Goal: Task Accomplishment & Management: Manage account settings

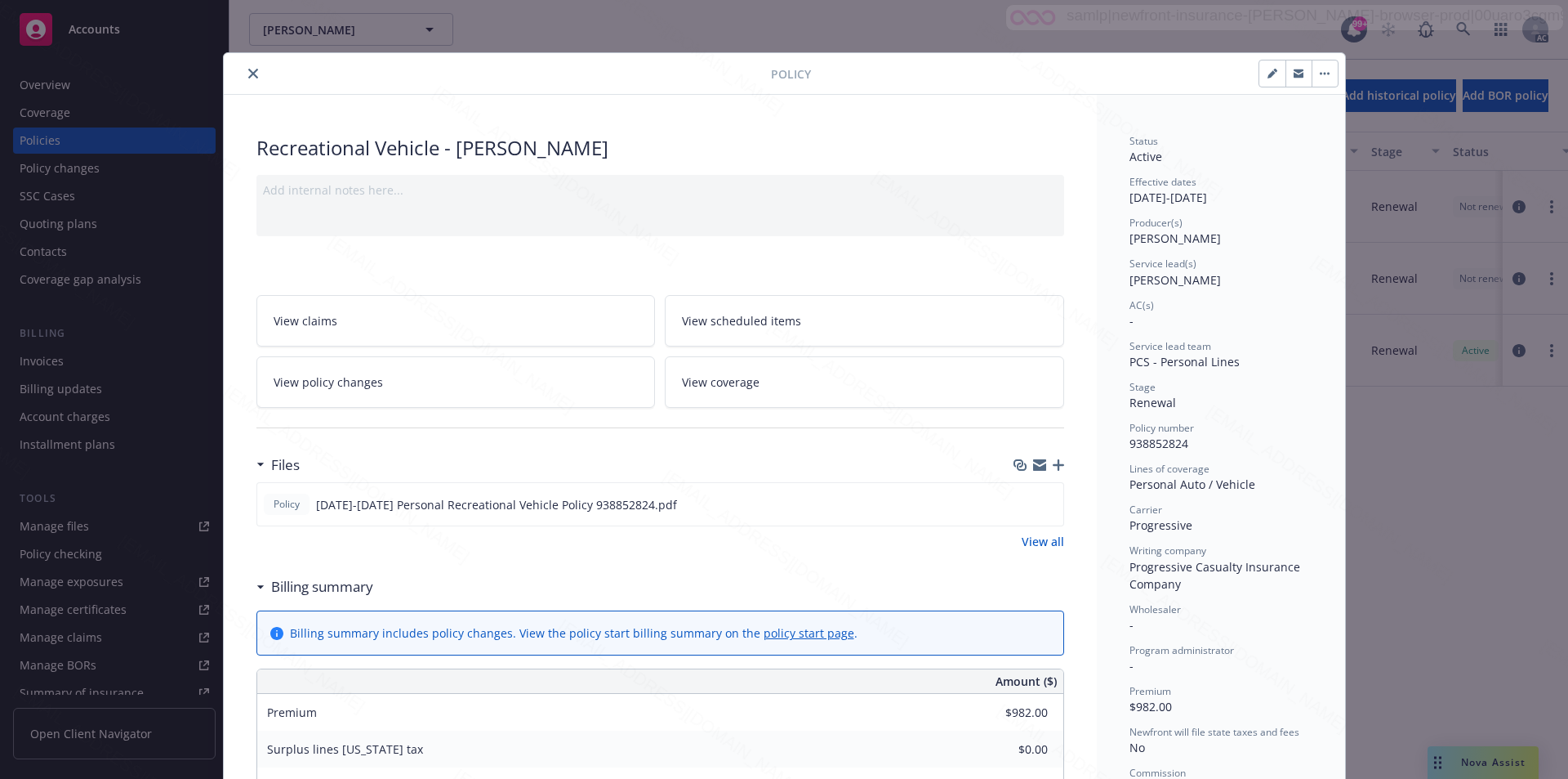
click at [1319, 70] on button "button" at bounding box center [1325, 74] width 26 height 26
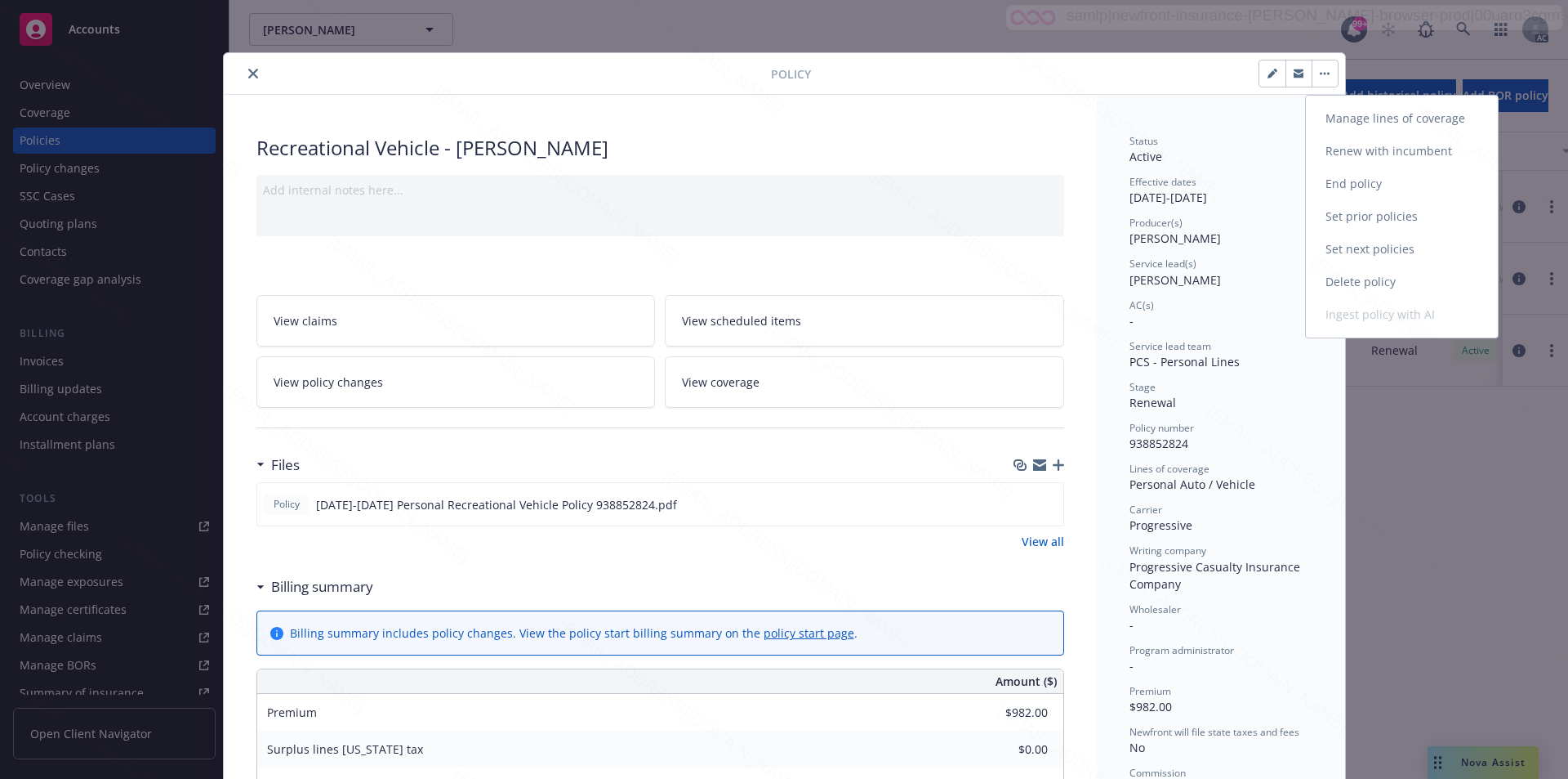
click at [1354, 181] on link "End policy" at bounding box center [1402, 183] width 192 height 32
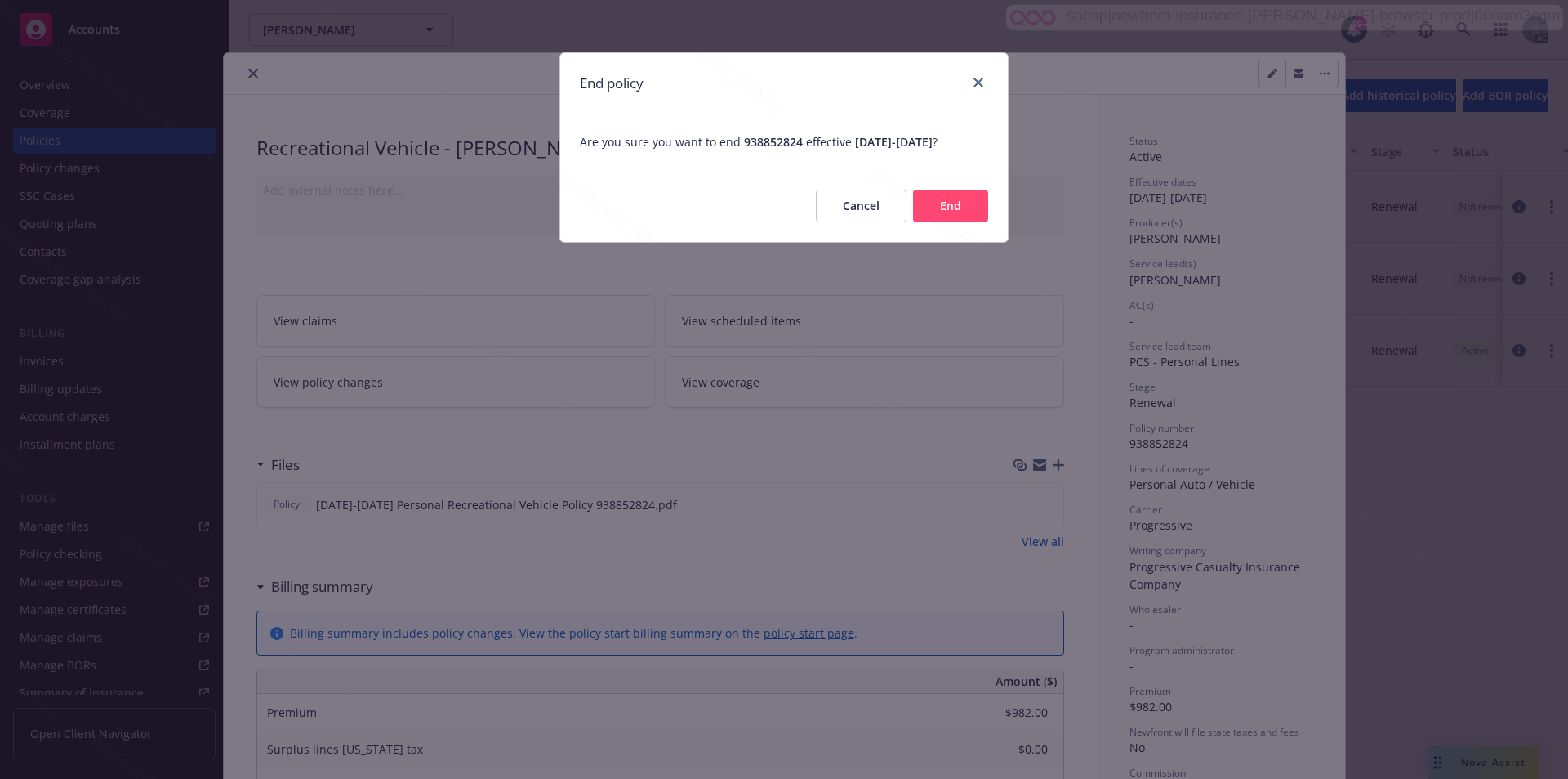
click at [952, 199] on button "End" at bounding box center [951, 205] width 75 height 32
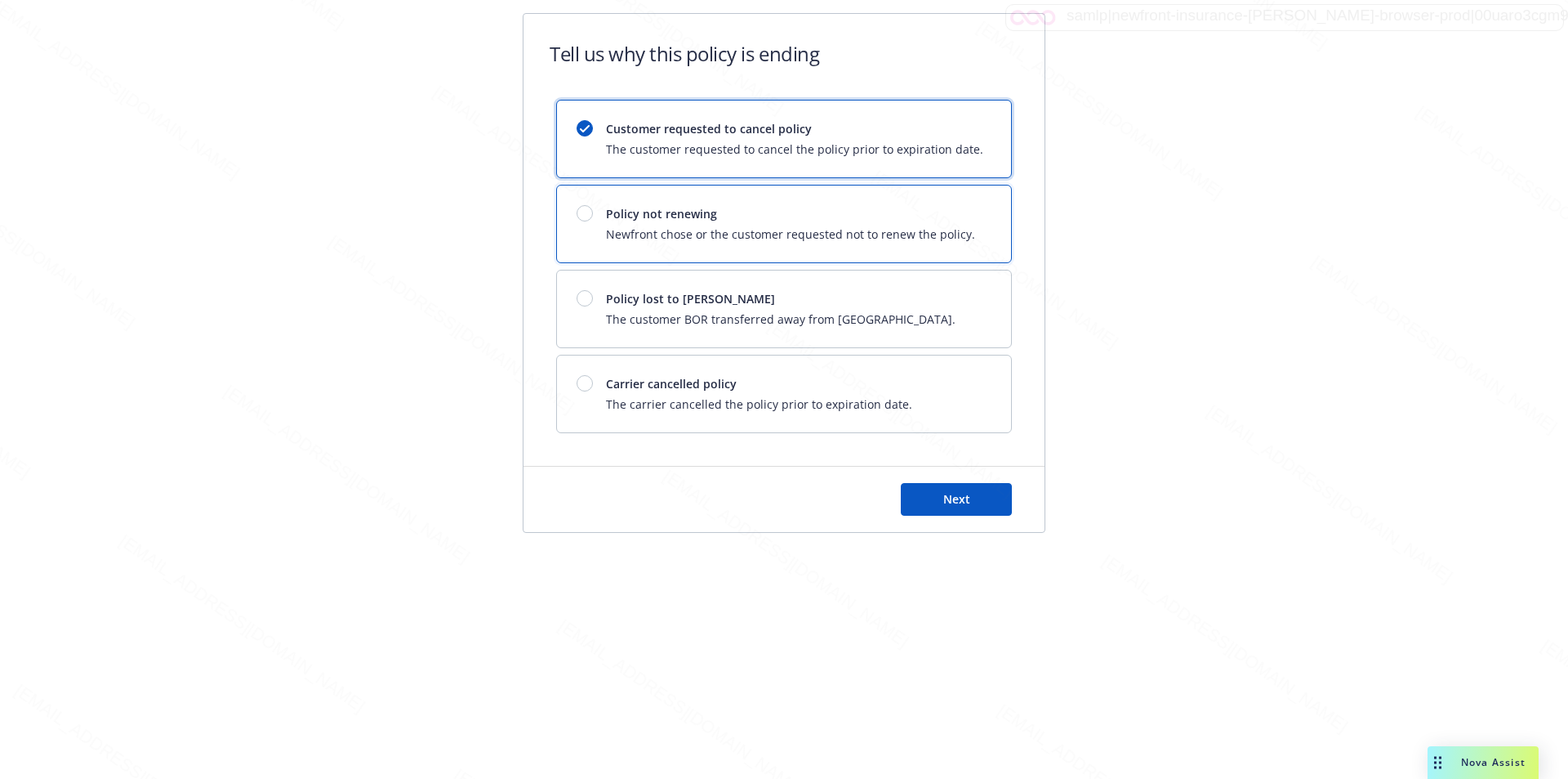
click at [878, 211] on span "Policy not renewing" at bounding box center [791, 214] width 370 height 18
click at [936, 491] on button "Next" at bounding box center [957, 499] width 111 height 32
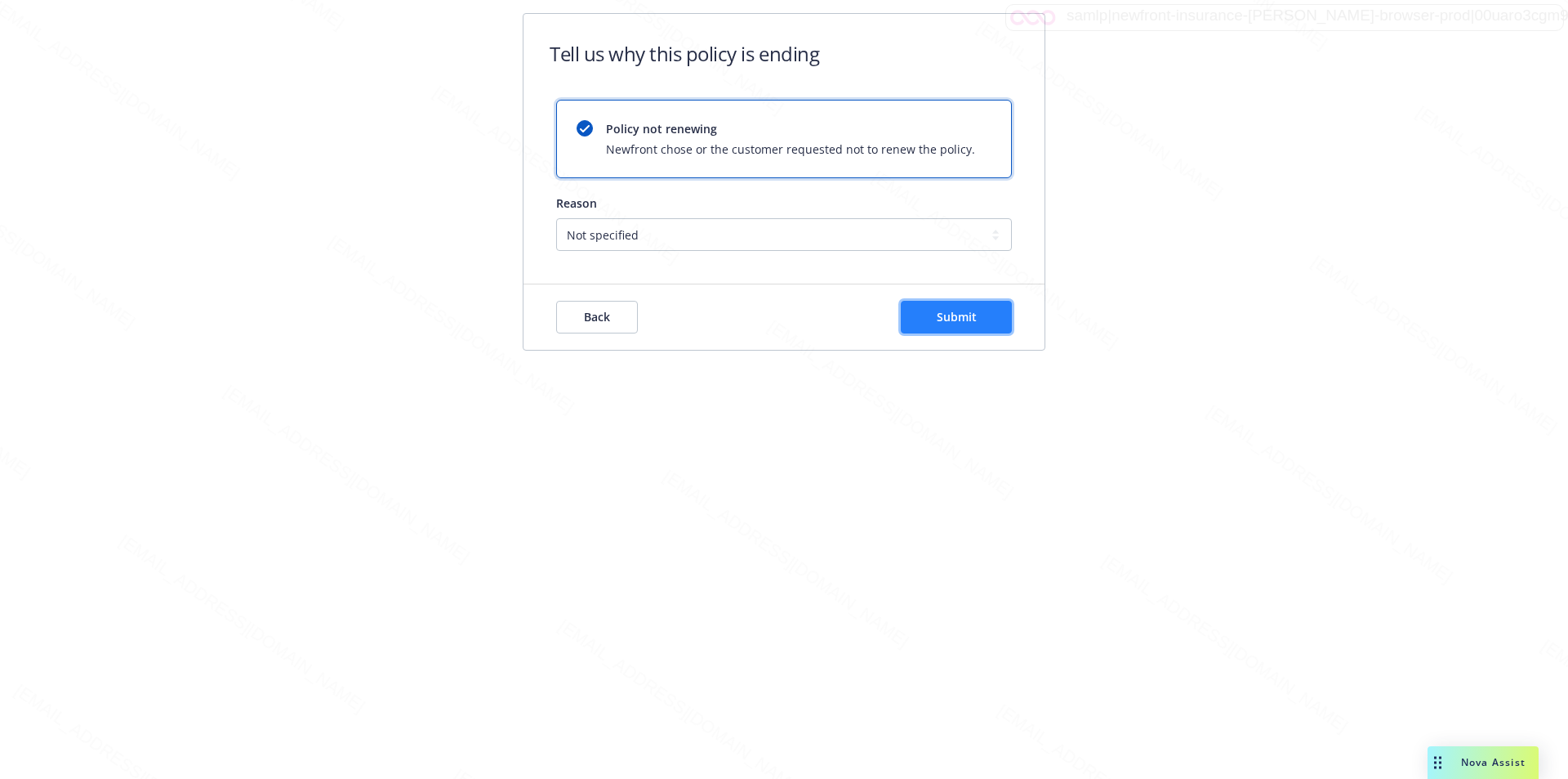
click at [971, 329] on button "Submit" at bounding box center [957, 316] width 111 height 32
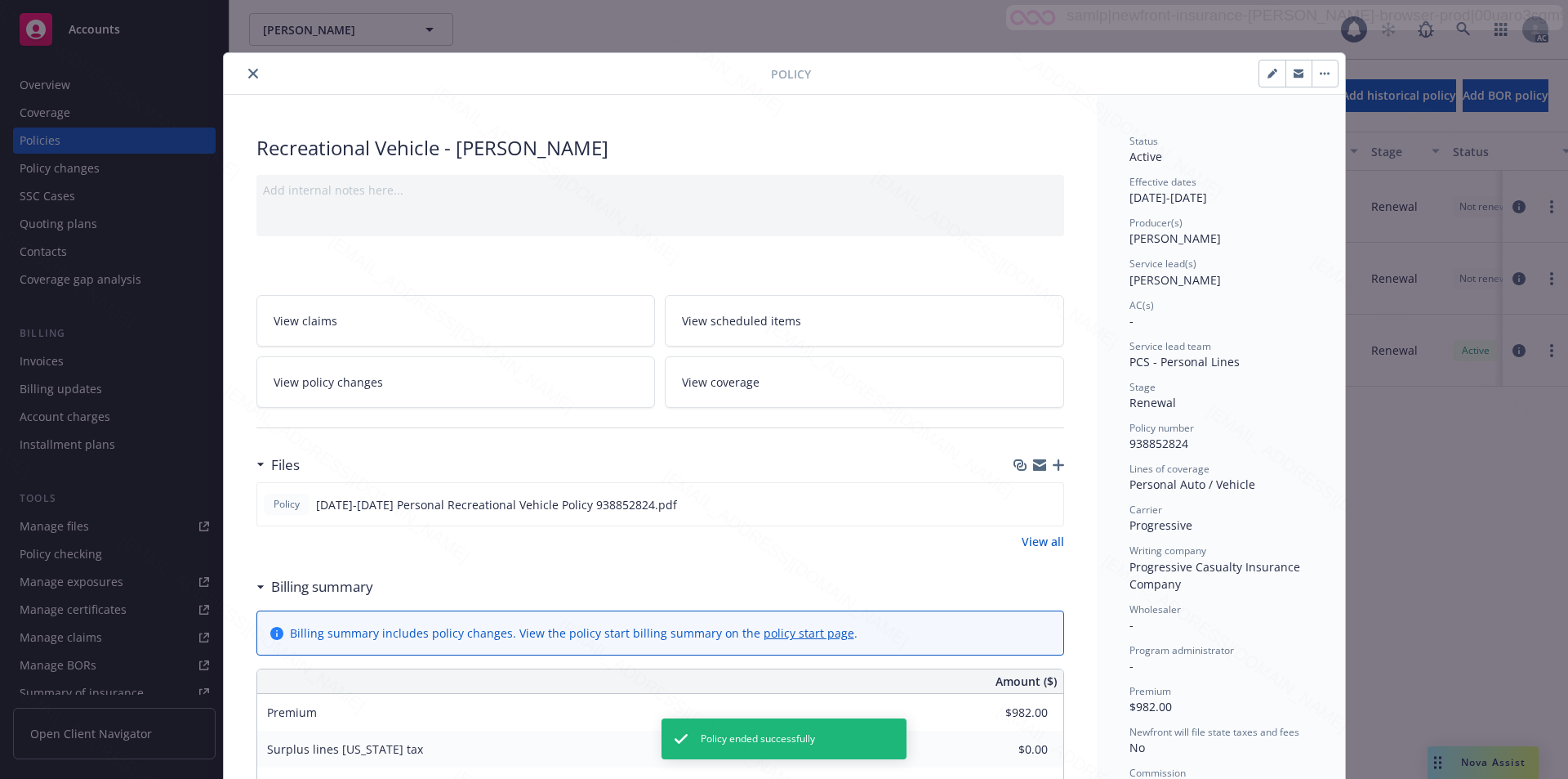
scroll to position [49, 0]
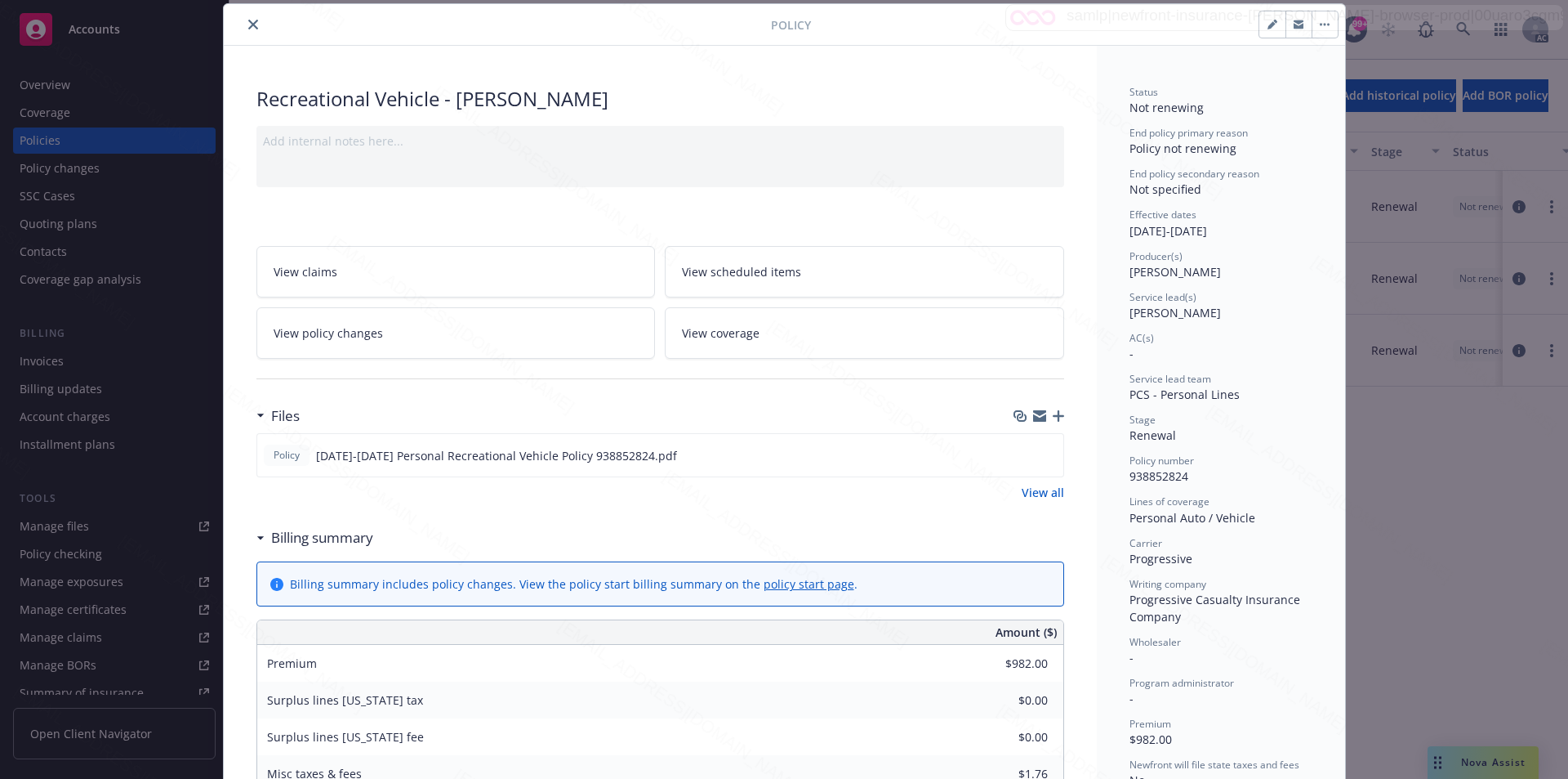
click at [244, 19] on button "close" at bounding box center [253, 25] width 19 height 19
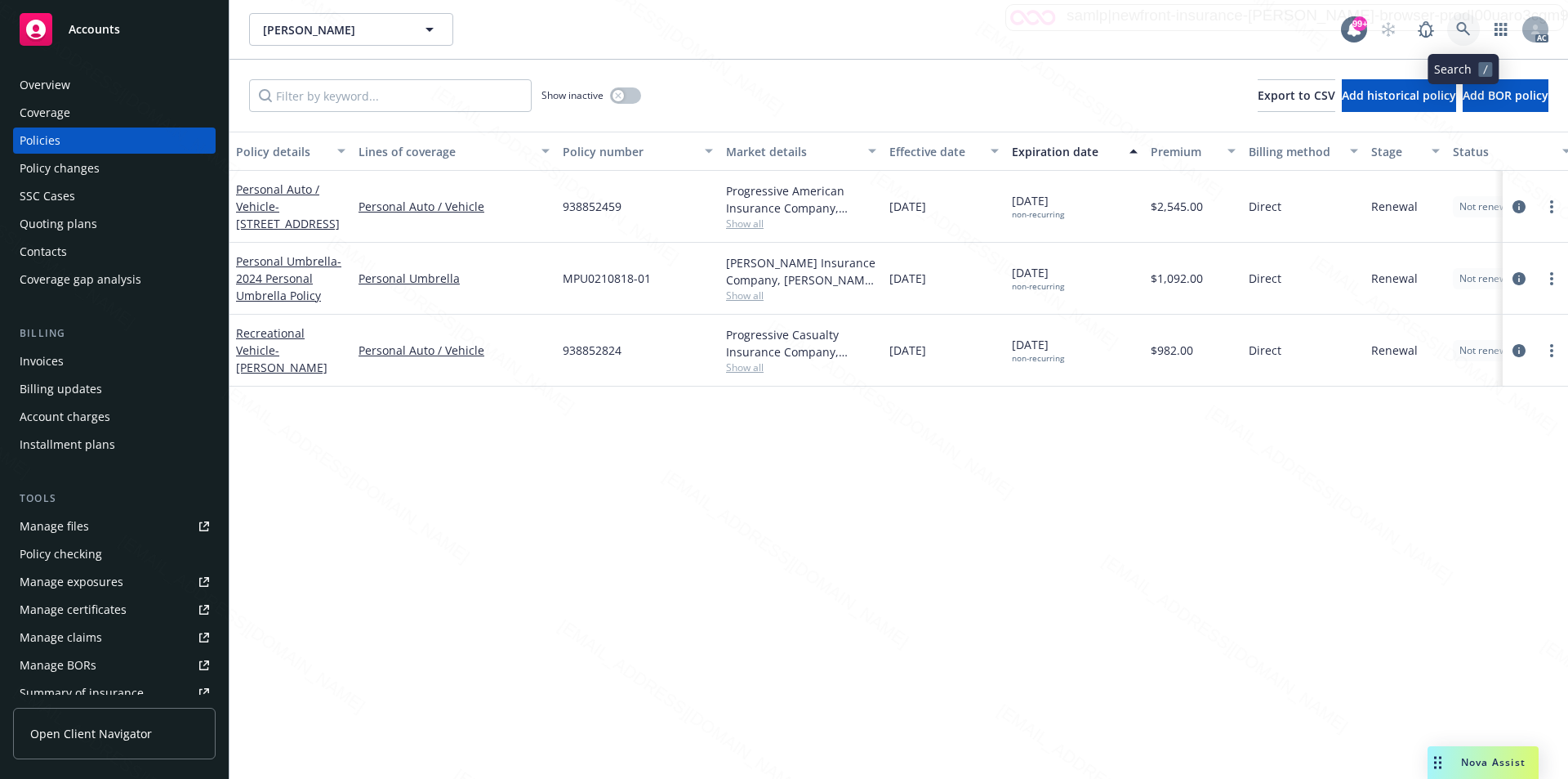
click at [1462, 33] on icon at bounding box center [1464, 29] width 15 height 15
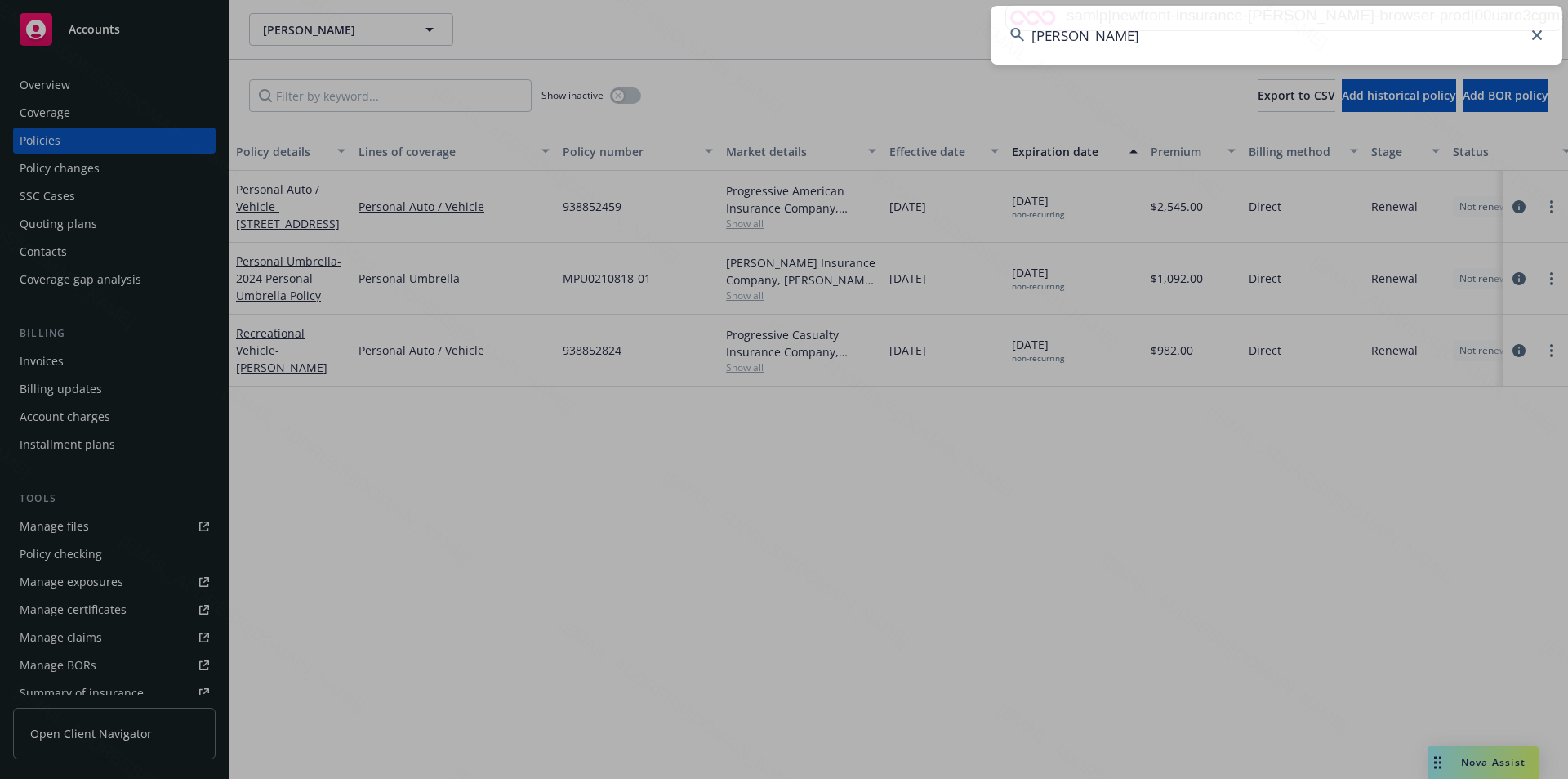
type input "Schmitz, Diane"
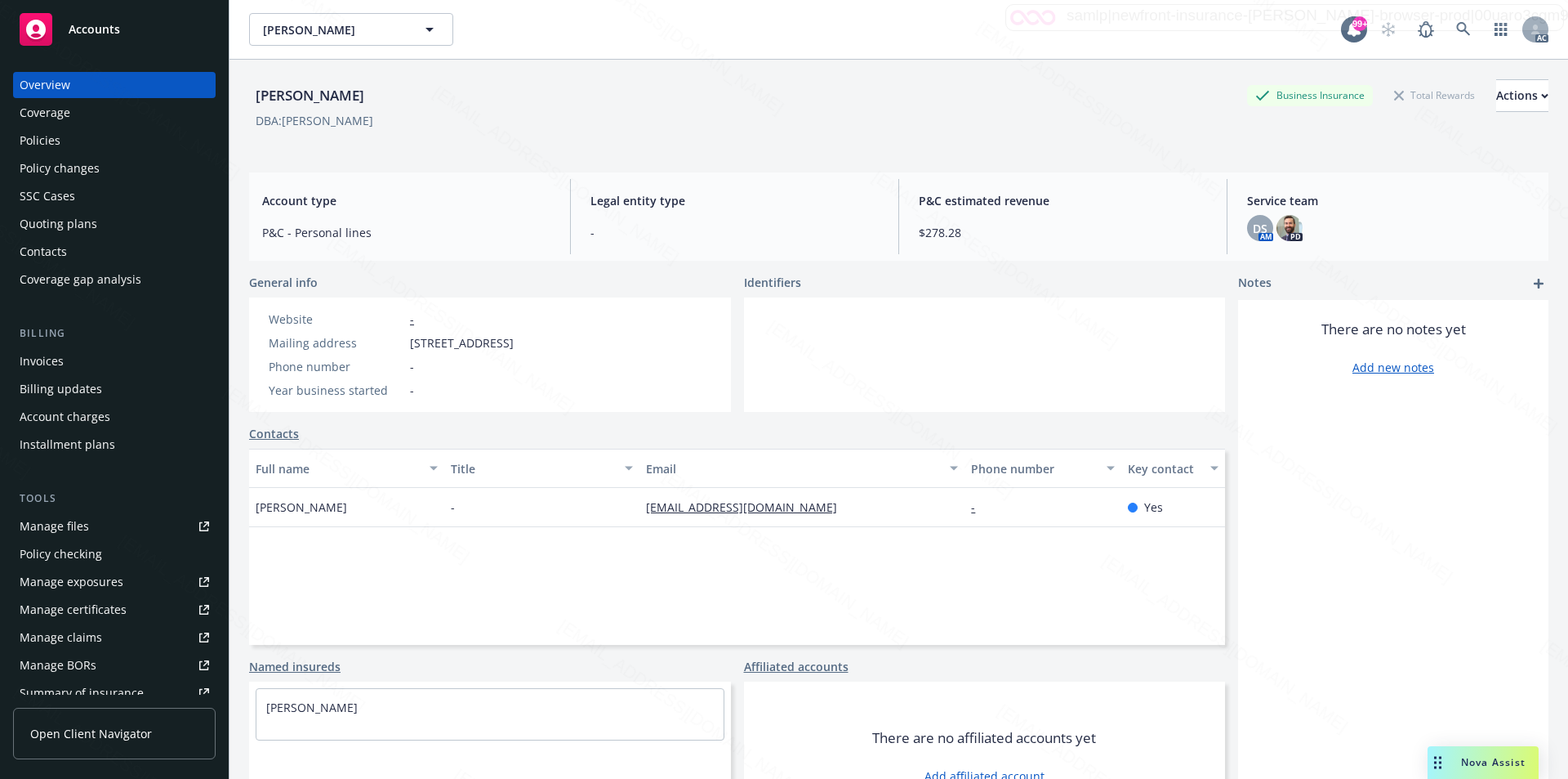
click at [39, 137] on div "Policies" at bounding box center [39, 140] width 41 height 26
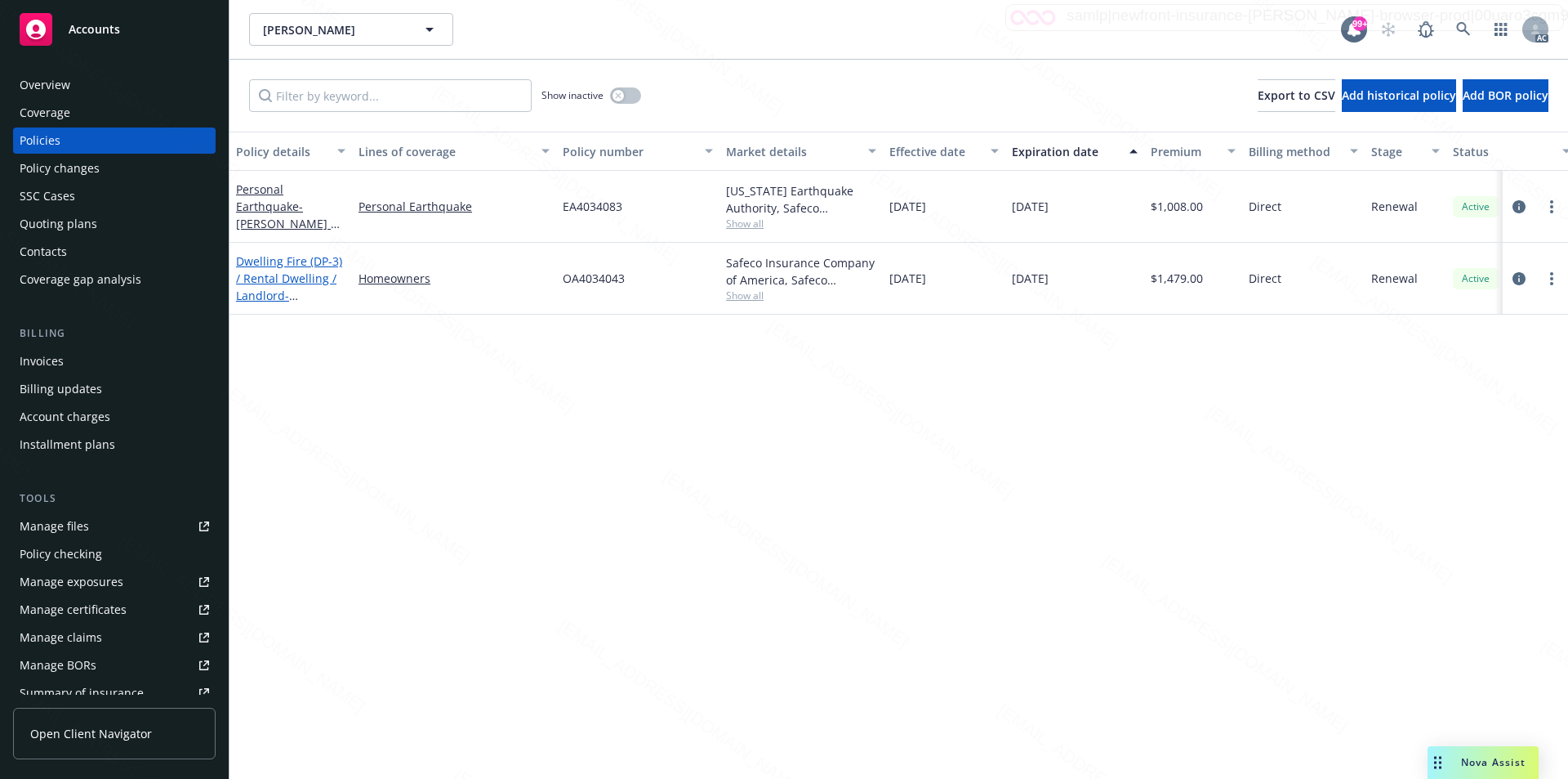
click at [281, 280] on link "Dwelling Fire (DP-3) / Rental Dwelling / Landlord - 4514 CLUBHOUSE DR LAKEWOOD,…" at bounding box center [289, 295] width 106 height 84
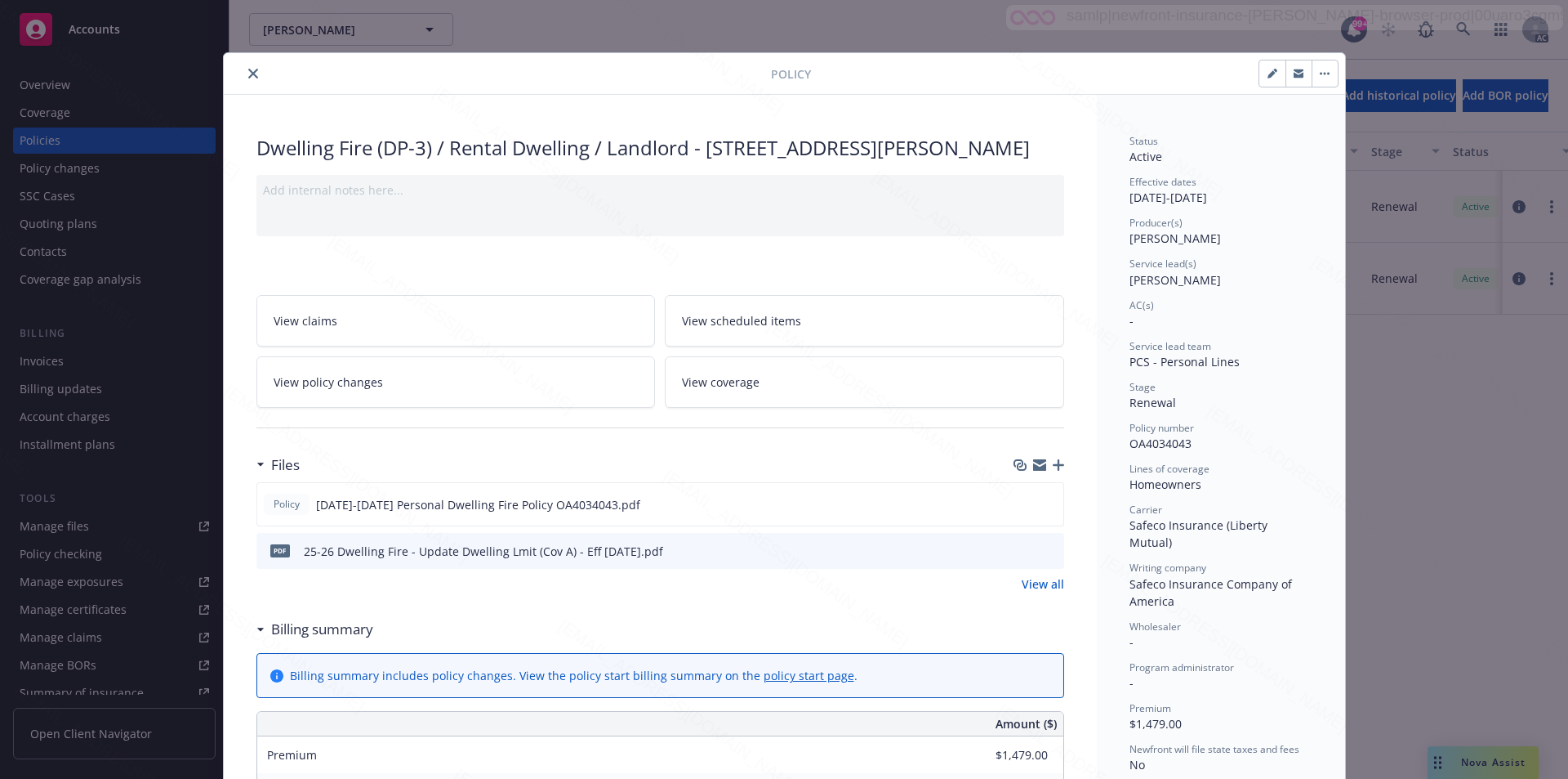
click at [1027, 592] on link "View all" at bounding box center [1043, 584] width 42 height 18
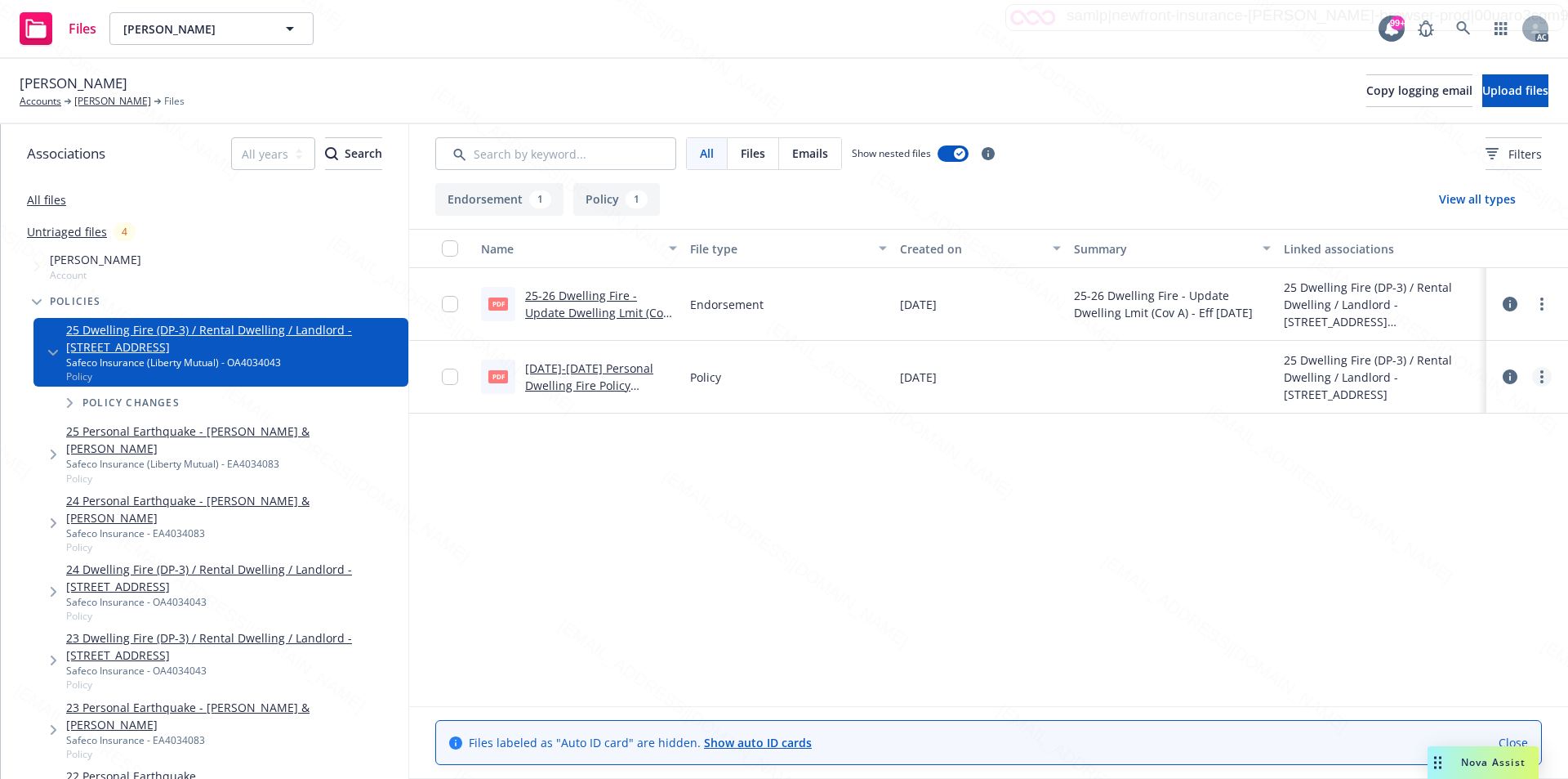
click at [1539, 379] on link "more" at bounding box center [1542, 377] width 19 height 19
click at [1460, 444] on link "Download" at bounding box center [1470, 443] width 163 height 32
click at [1537, 308] on link "more" at bounding box center [1542, 304] width 19 height 19
click at [1451, 372] on link "Download" at bounding box center [1470, 370] width 163 height 32
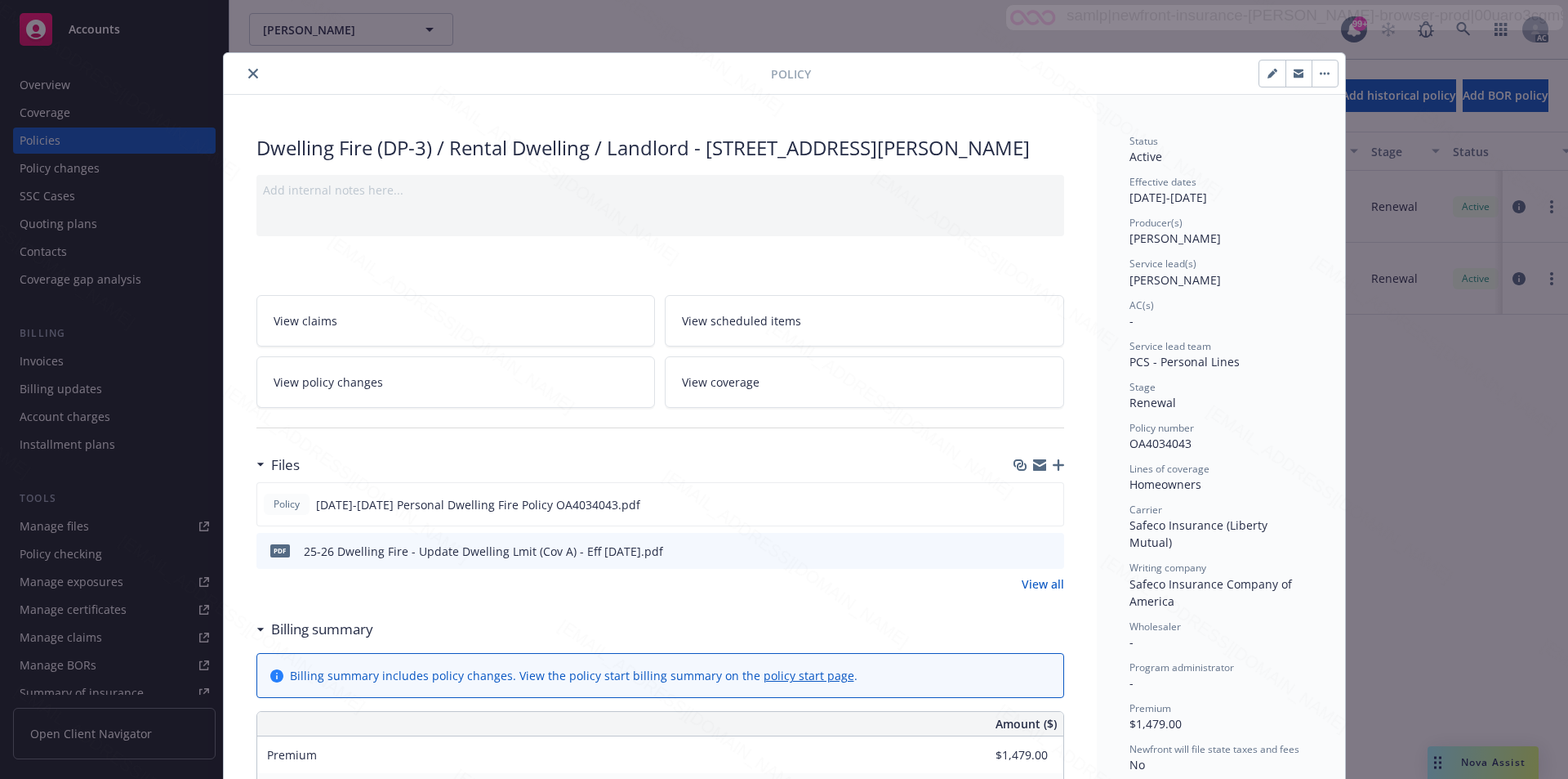
click at [1040, 592] on link "View all" at bounding box center [1043, 584] width 42 height 18
click at [427, 407] on link "View policy changes" at bounding box center [456, 382] width 399 height 52
click at [364, 407] on link "View policy changes" at bounding box center [456, 382] width 399 height 52
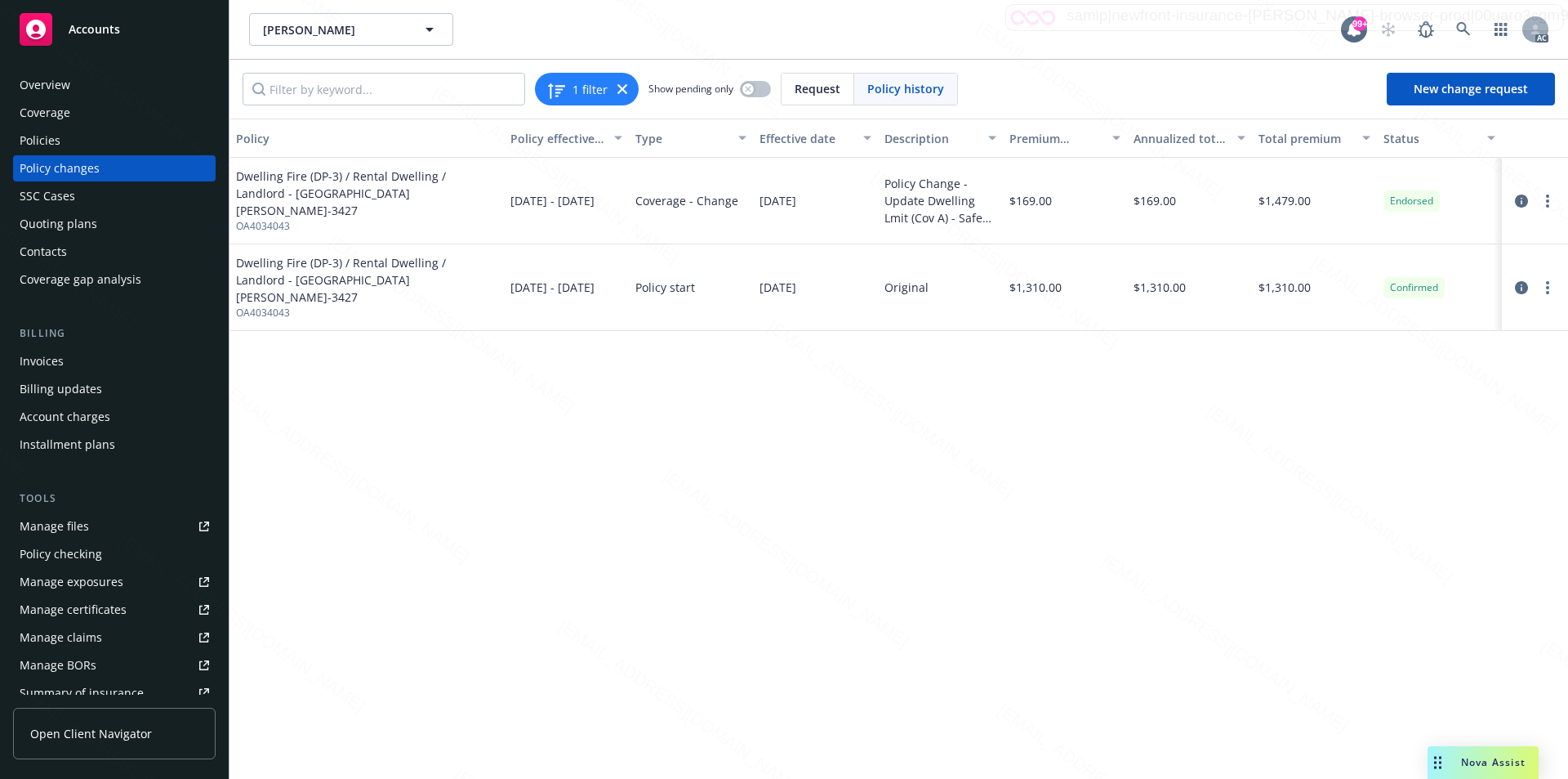
click at [1048, 449] on div "Policy Policy effective dates Type Effective date Description Premium change An…" at bounding box center [899, 448] width 1338 height 660
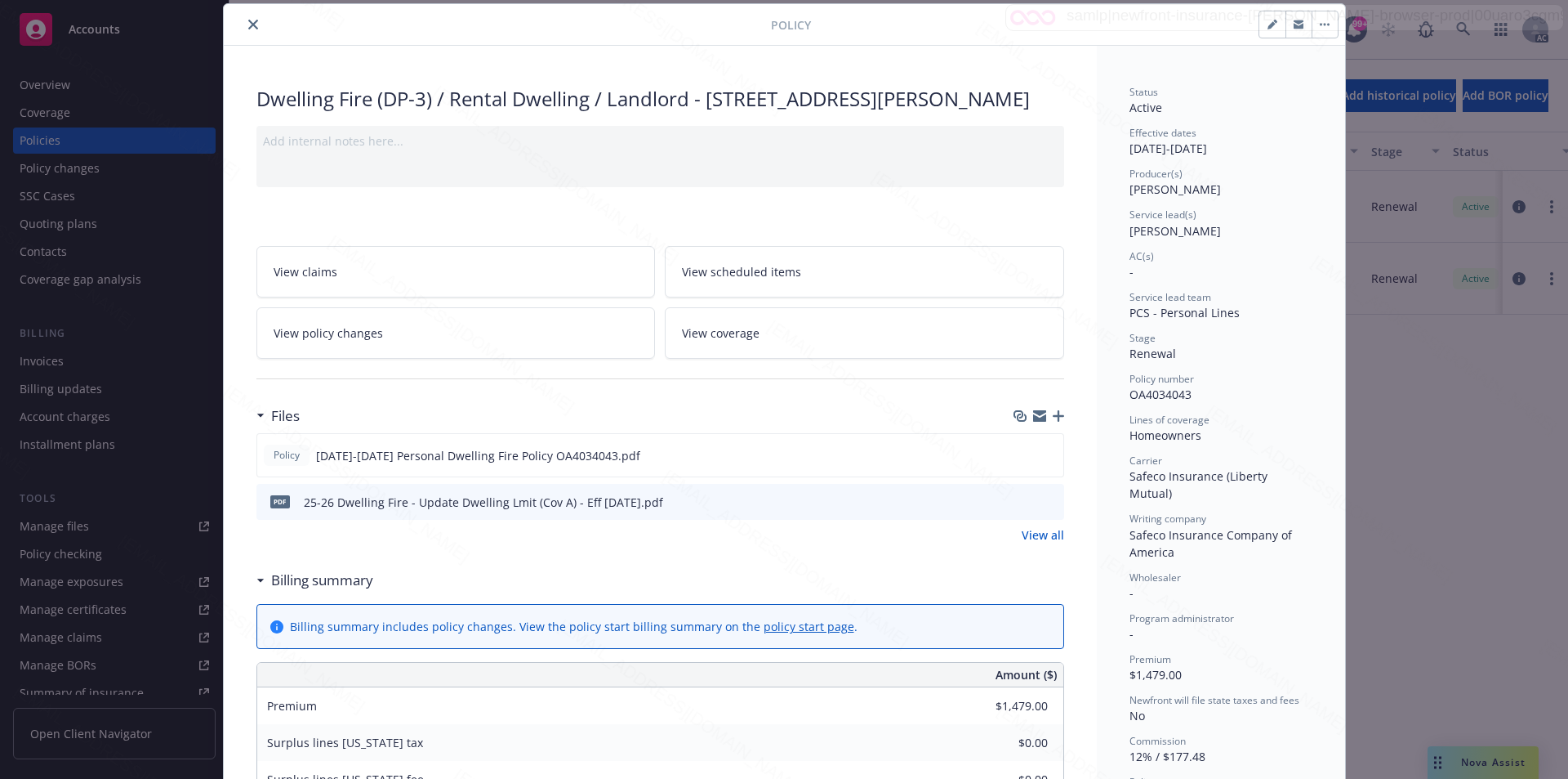
scroll to position [212, 0]
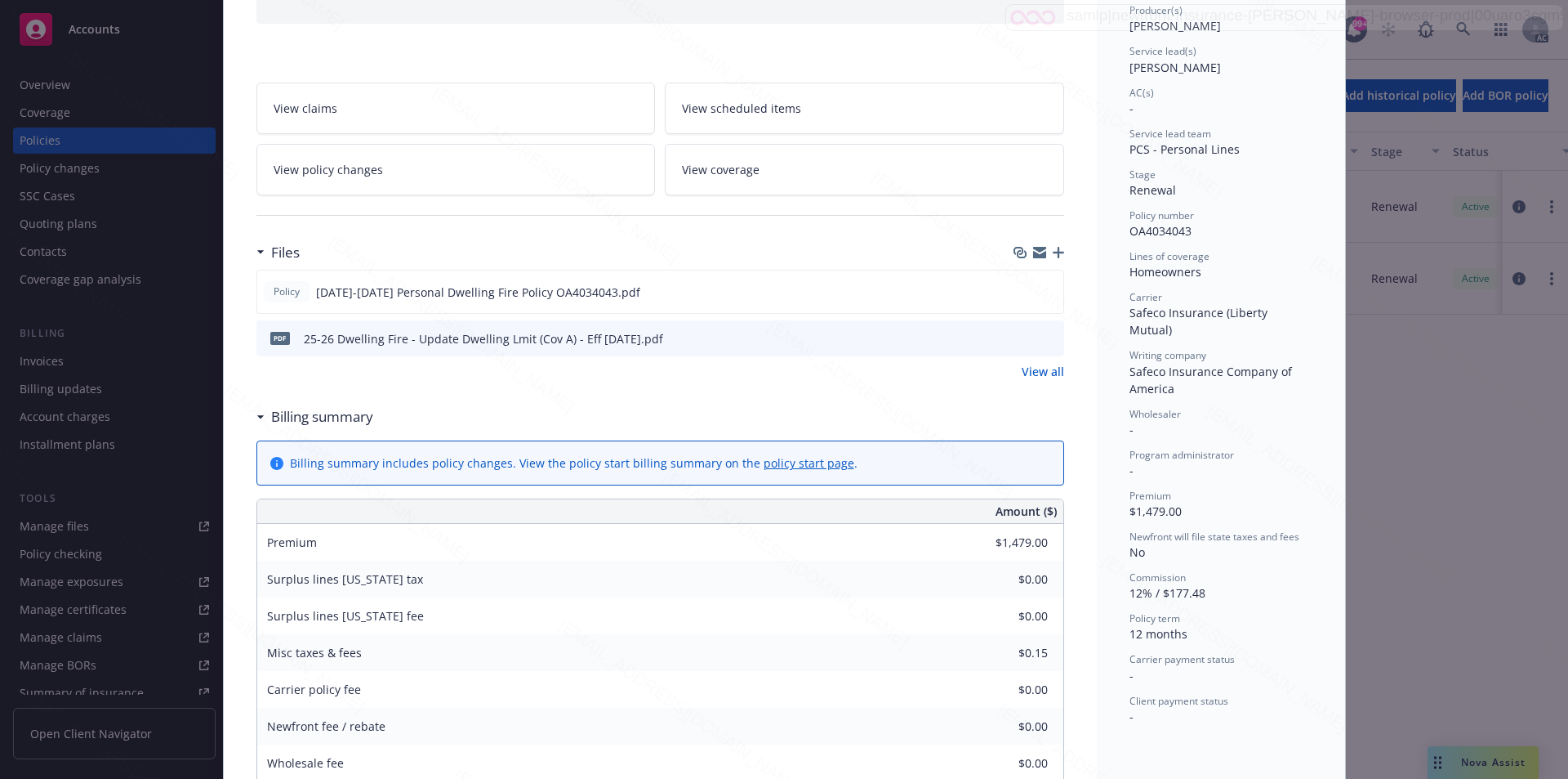
click at [358, 195] on link "View policy changes" at bounding box center [456, 169] width 399 height 52
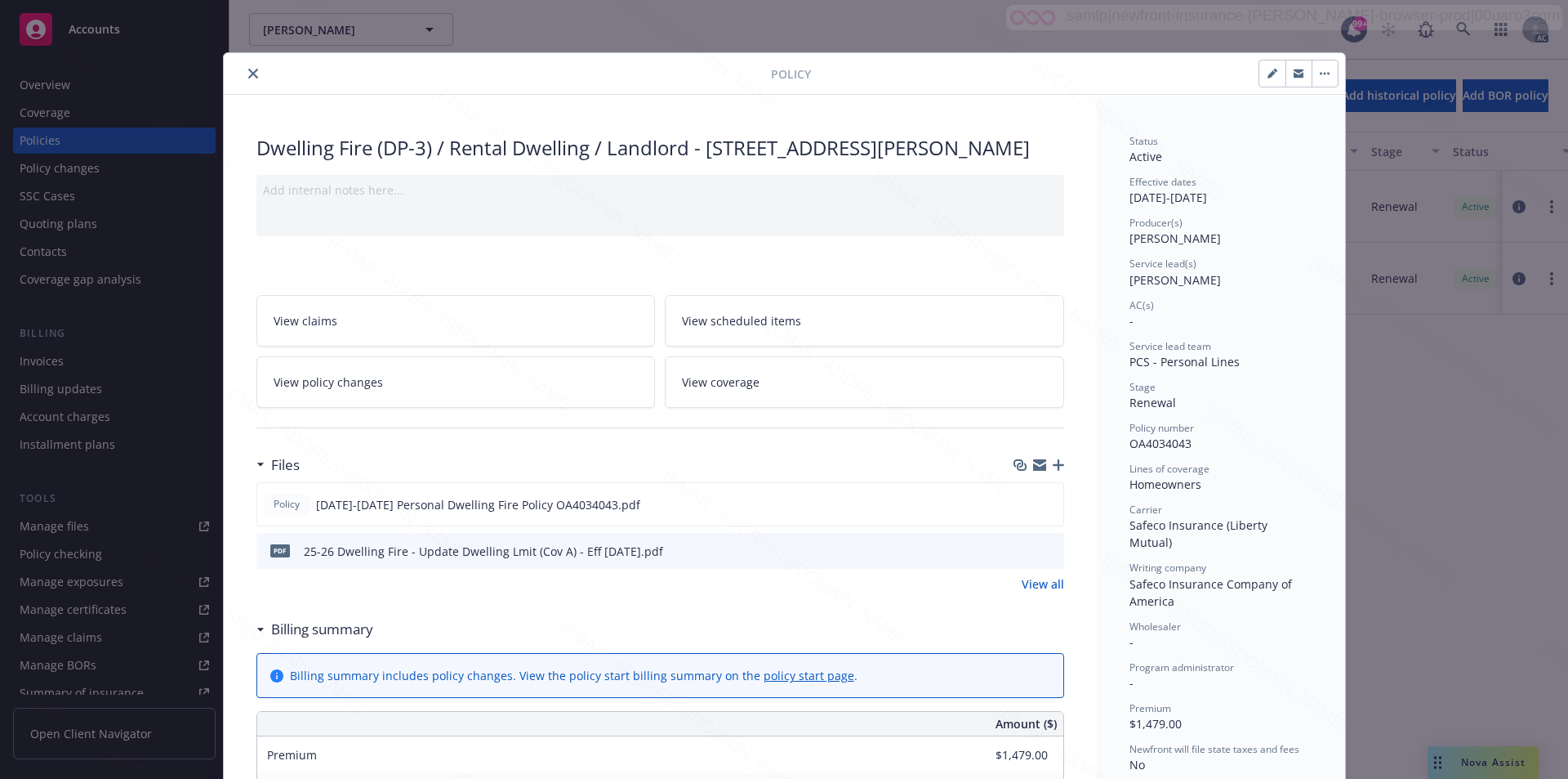
click at [1322, 78] on button "button" at bounding box center [1325, 74] width 26 height 26
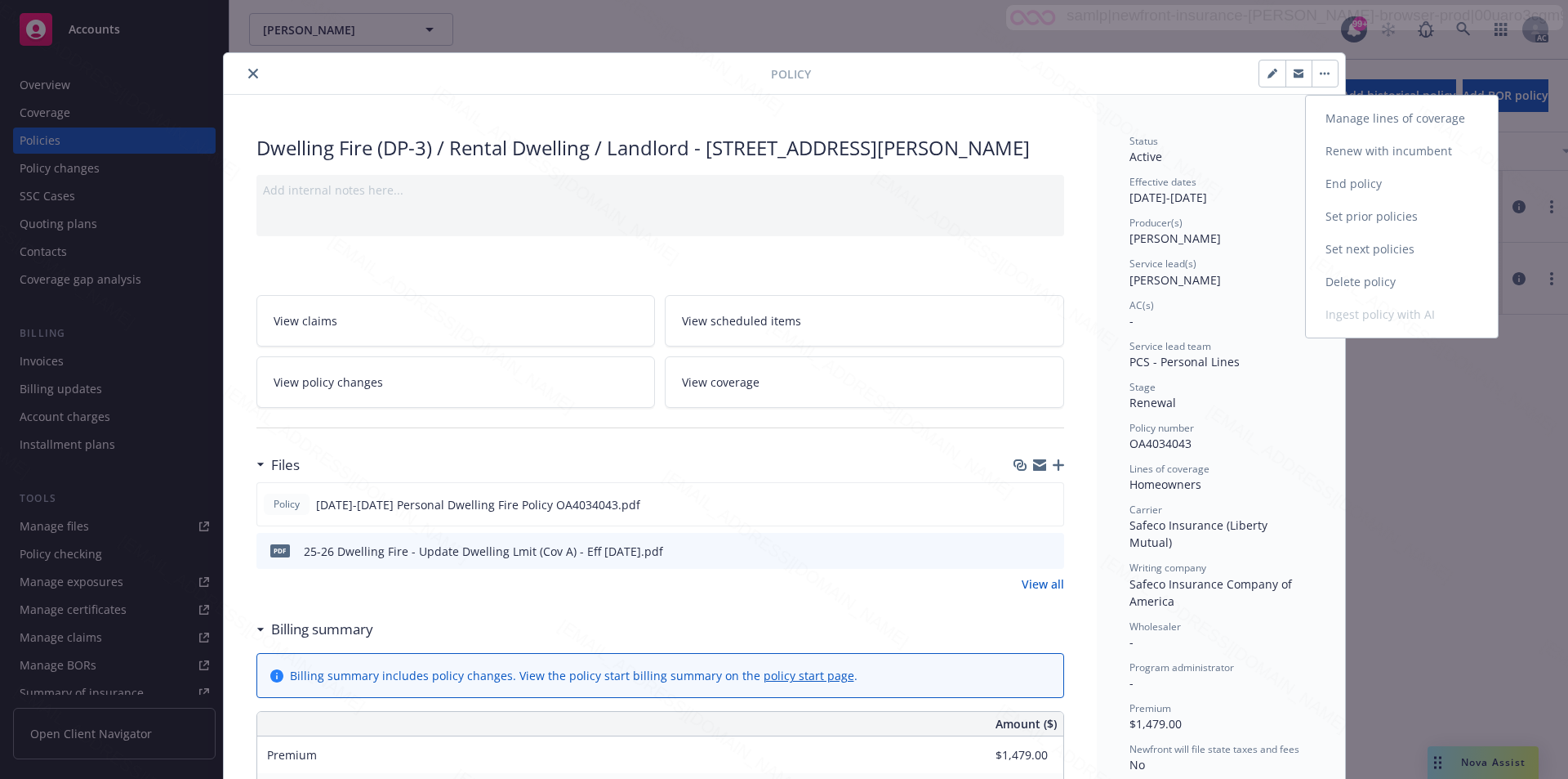
click at [1354, 181] on link "End policy" at bounding box center [1402, 183] width 192 height 32
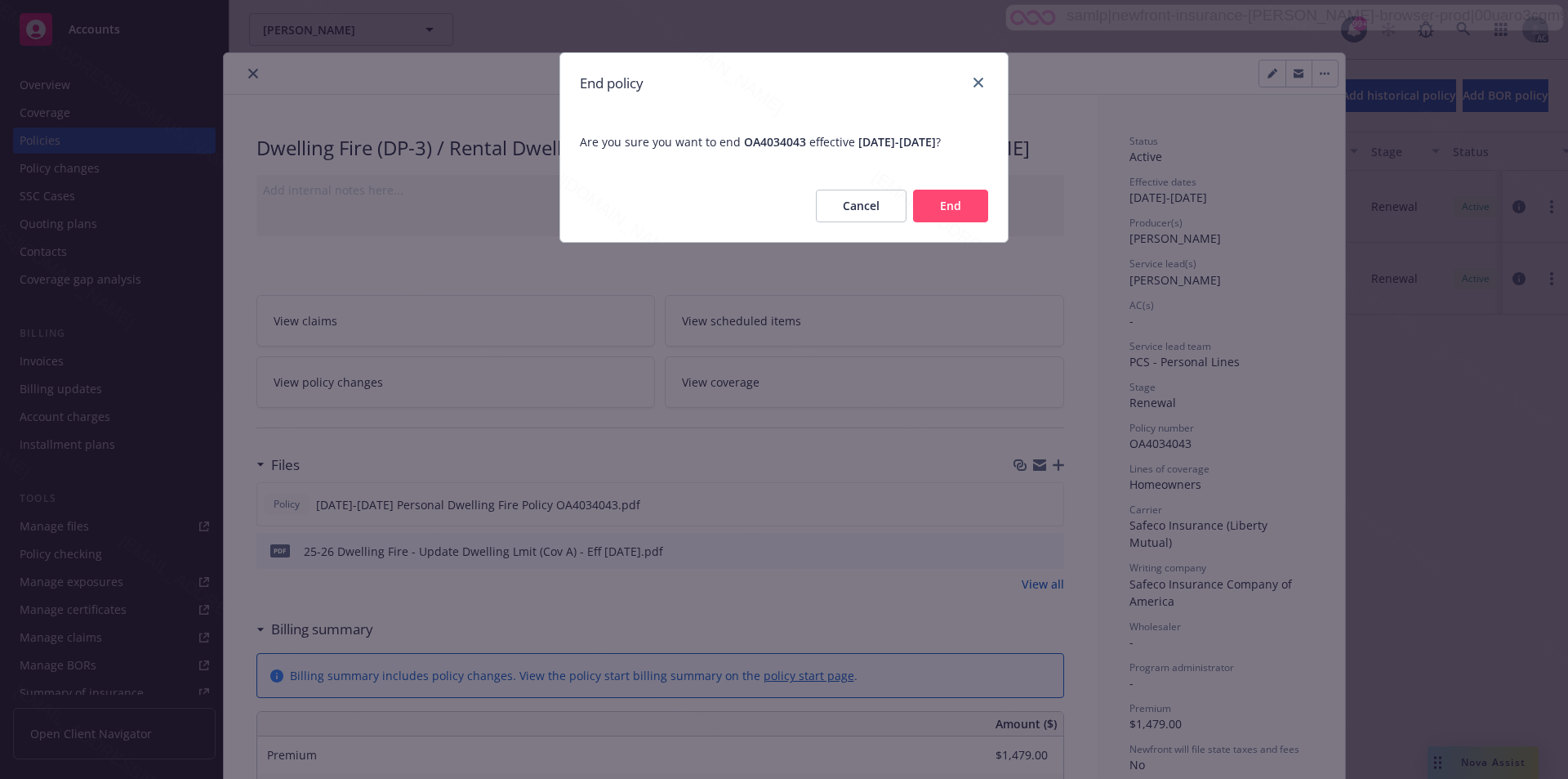
click at [956, 223] on button "End" at bounding box center [951, 205] width 75 height 32
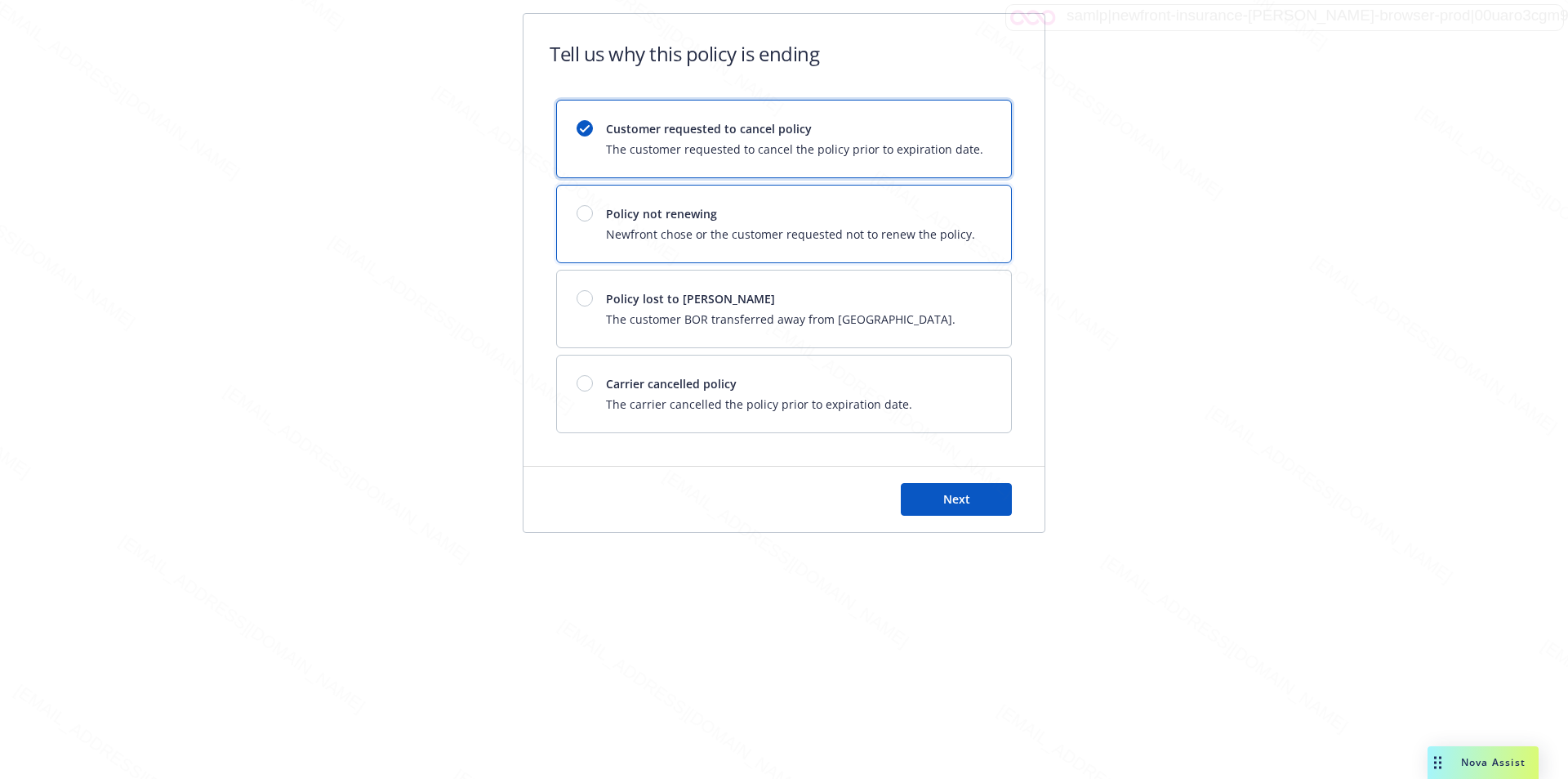
click at [956, 227] on span "Newfront chose or the customer requested not to renew the policy." at bounding box center [791, 234] width 370 height 18
click at [964, 491] on span "Next" at bounding box center [957, 499] width 27 height 16
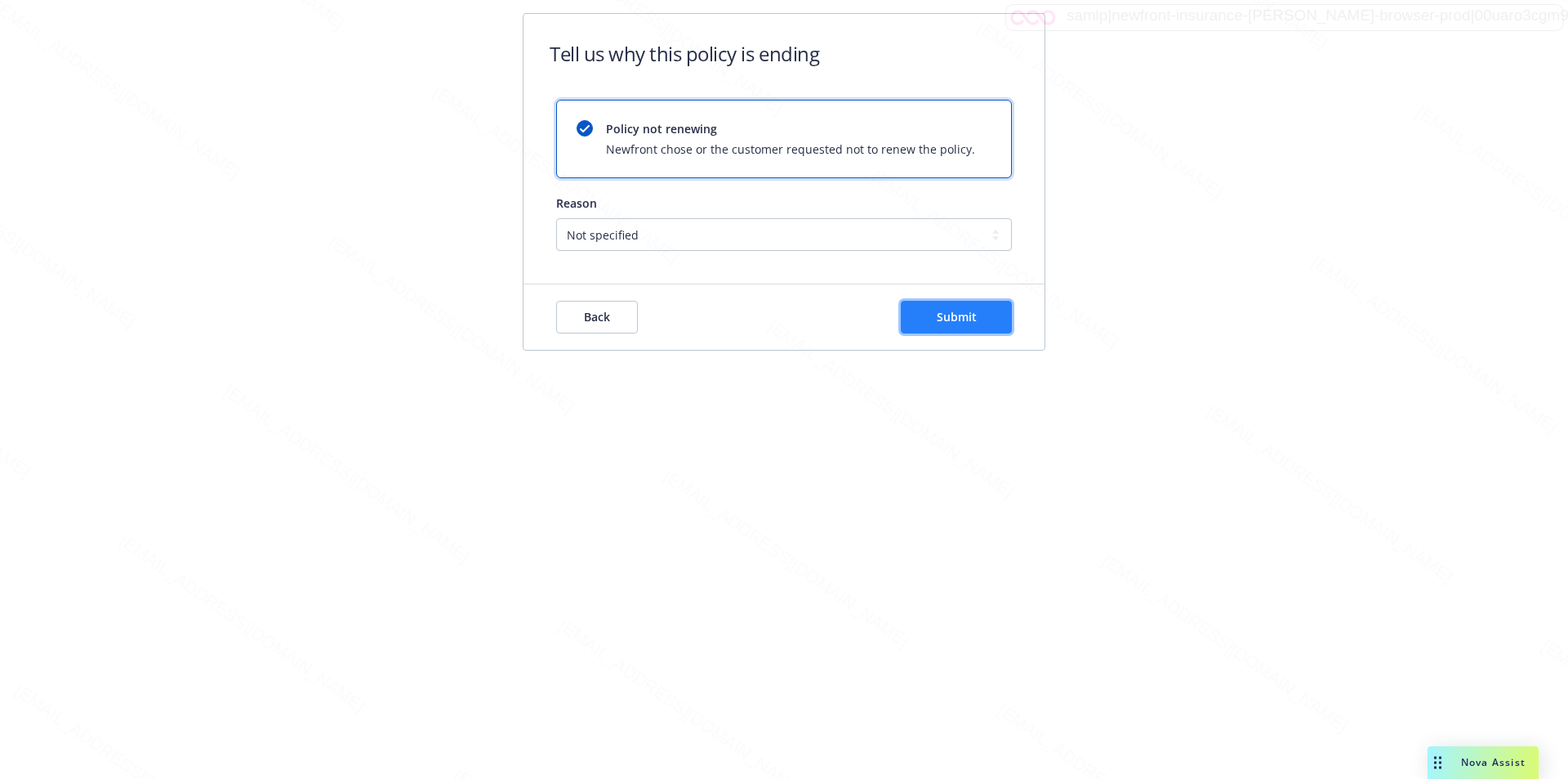
click at [959, 328] on button "Submit" at bounding box center [957, 316] width 111 height 32
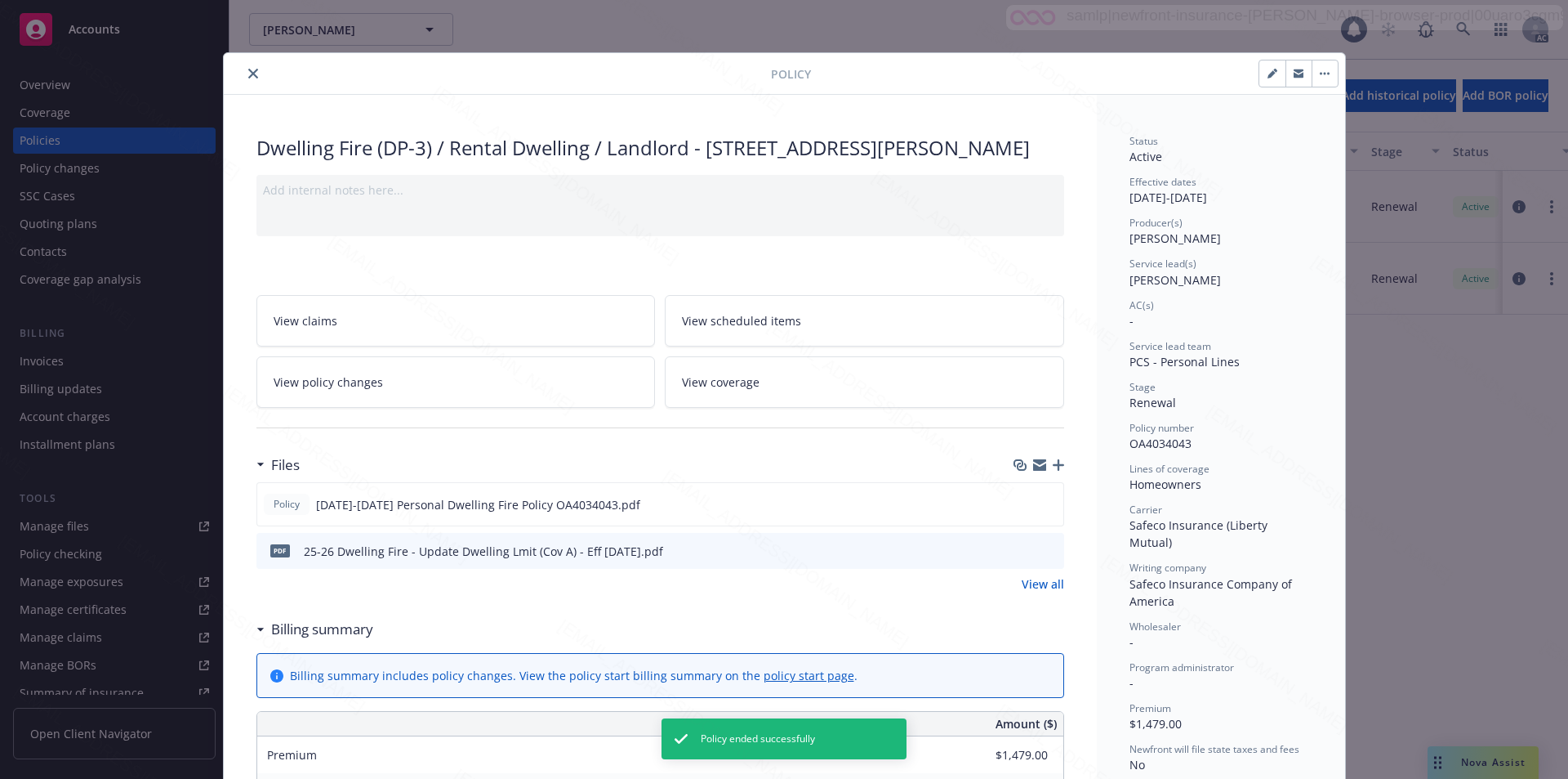
scroll to position [49, 0]
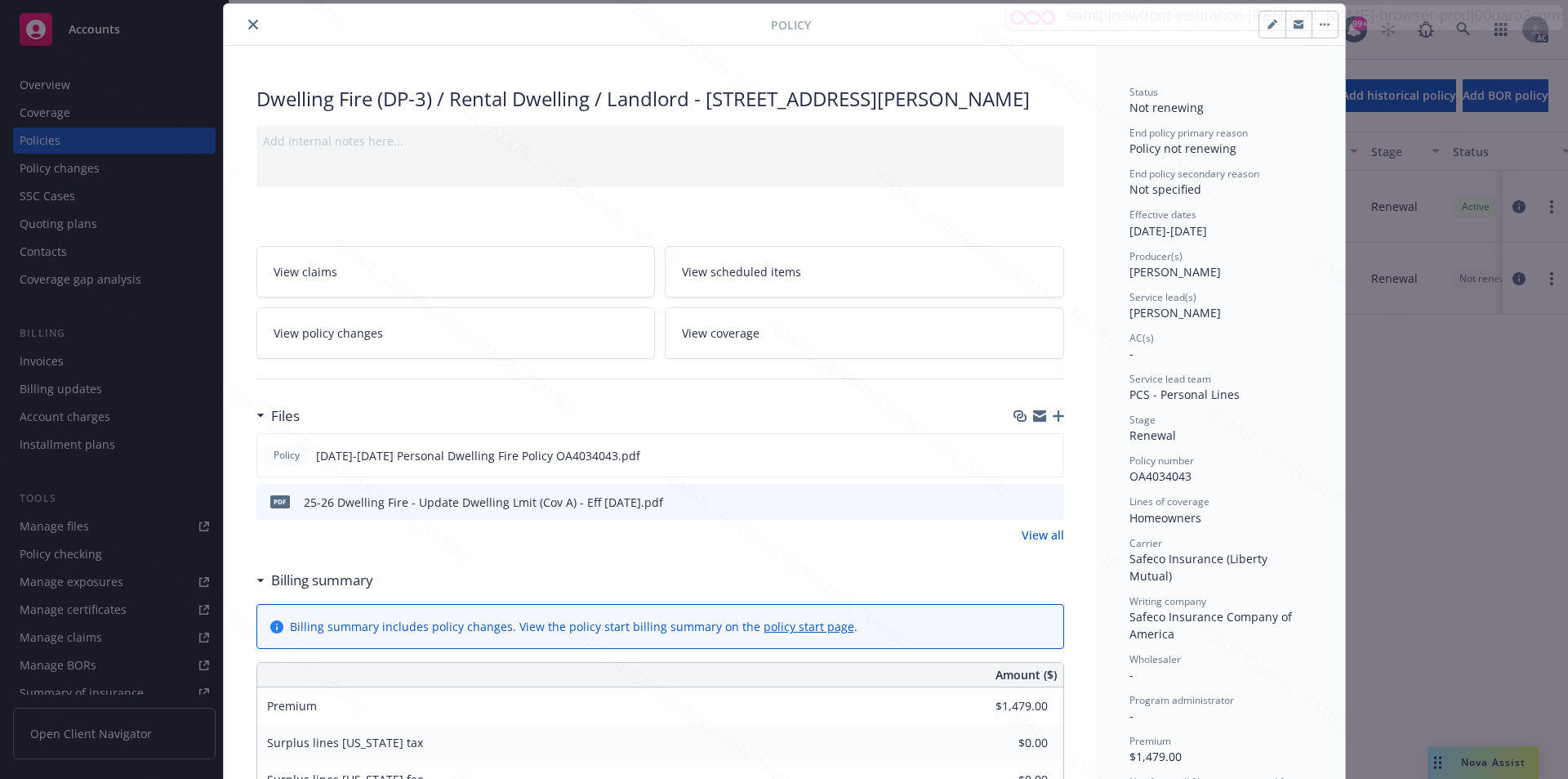
click at [248, 22] on icon "close" at bounding box center [252, 24] width 10 height 10
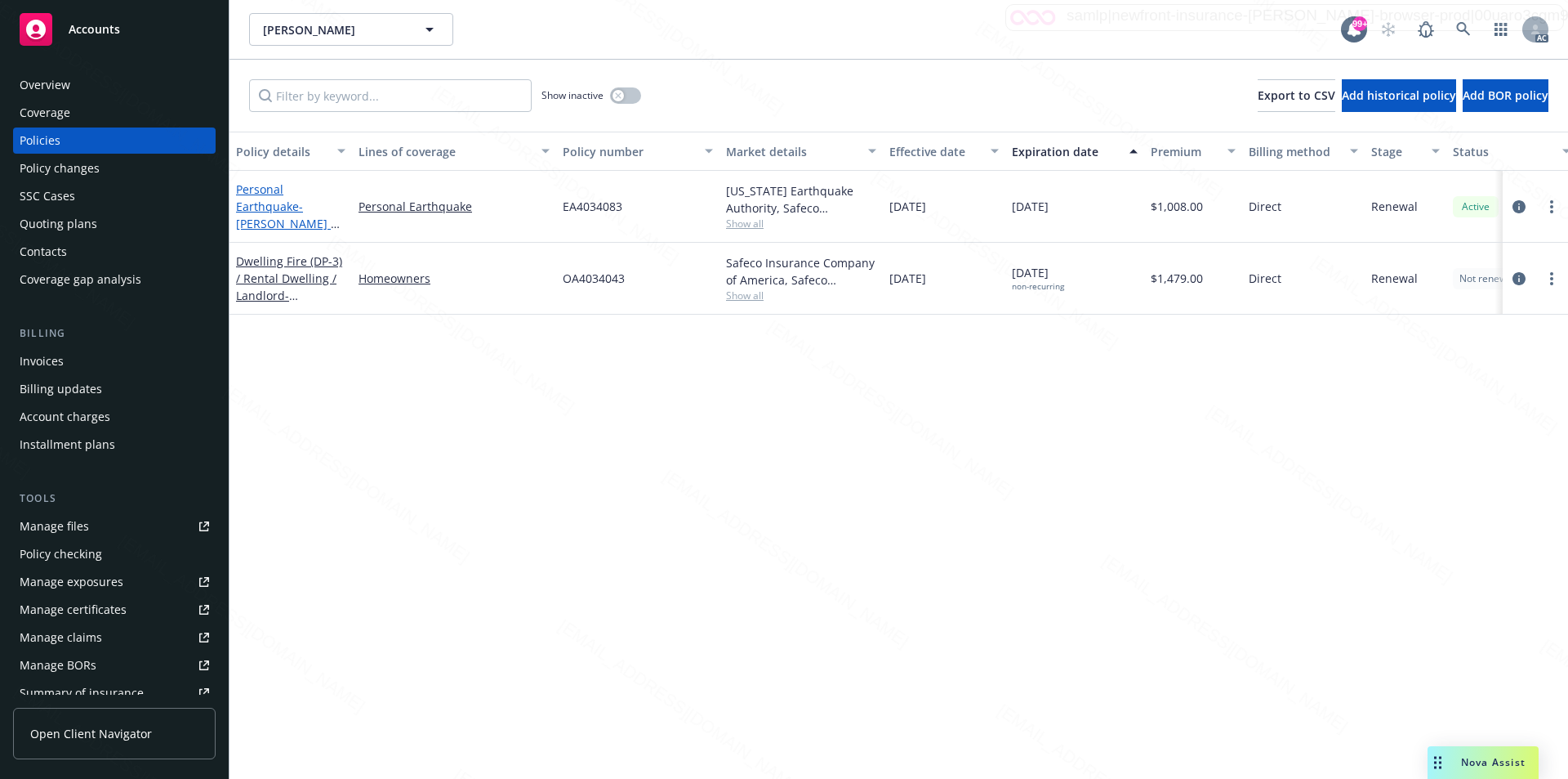
click at [269, 206] on link "Personal Earthquake - Schmitz, Diane L & Dennis" at bounding box center [288, 215] width 103 height 67
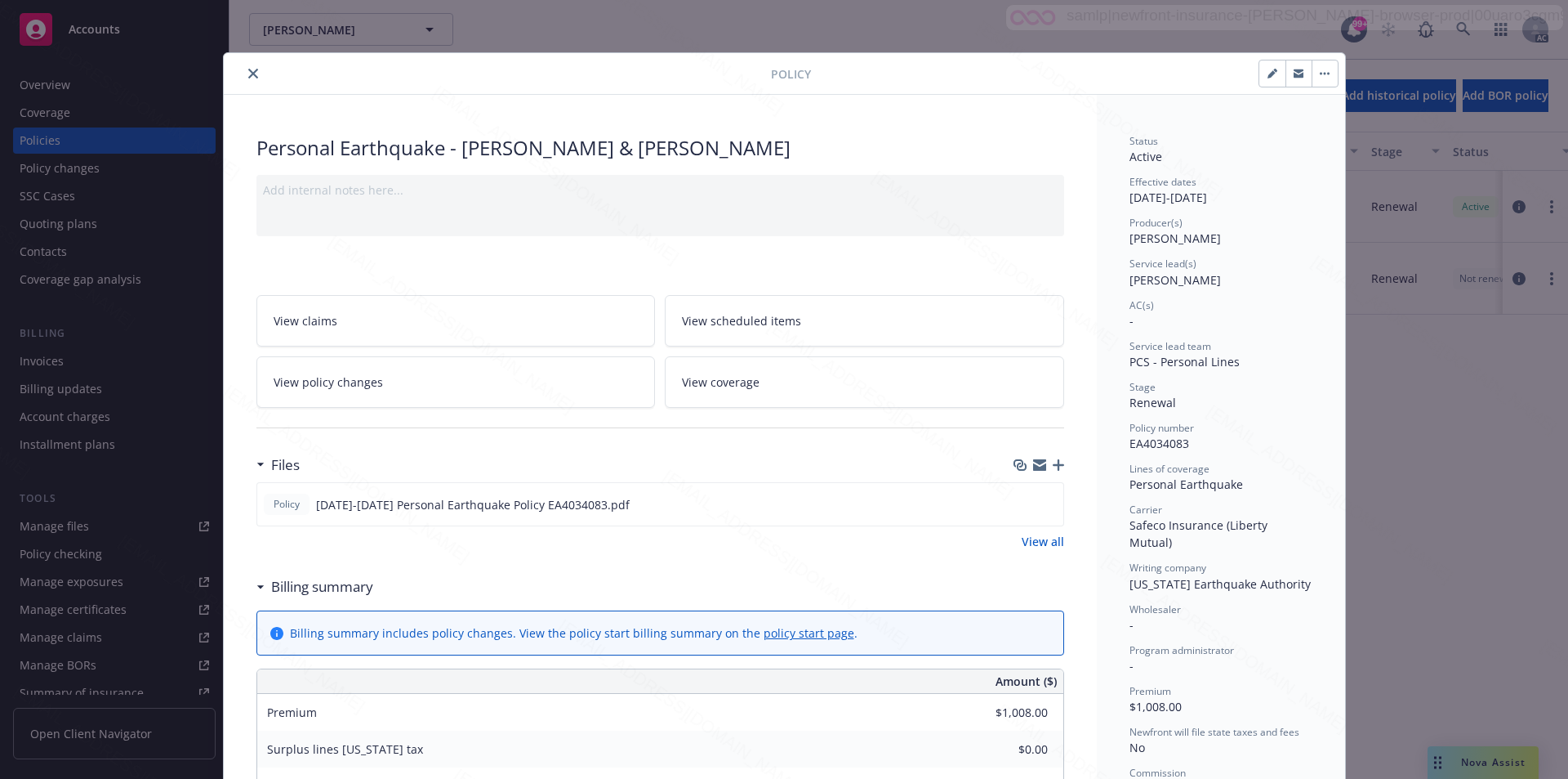
click at [248, 74] on icon "close" at bounding box center [252, 73] width 10 height 10
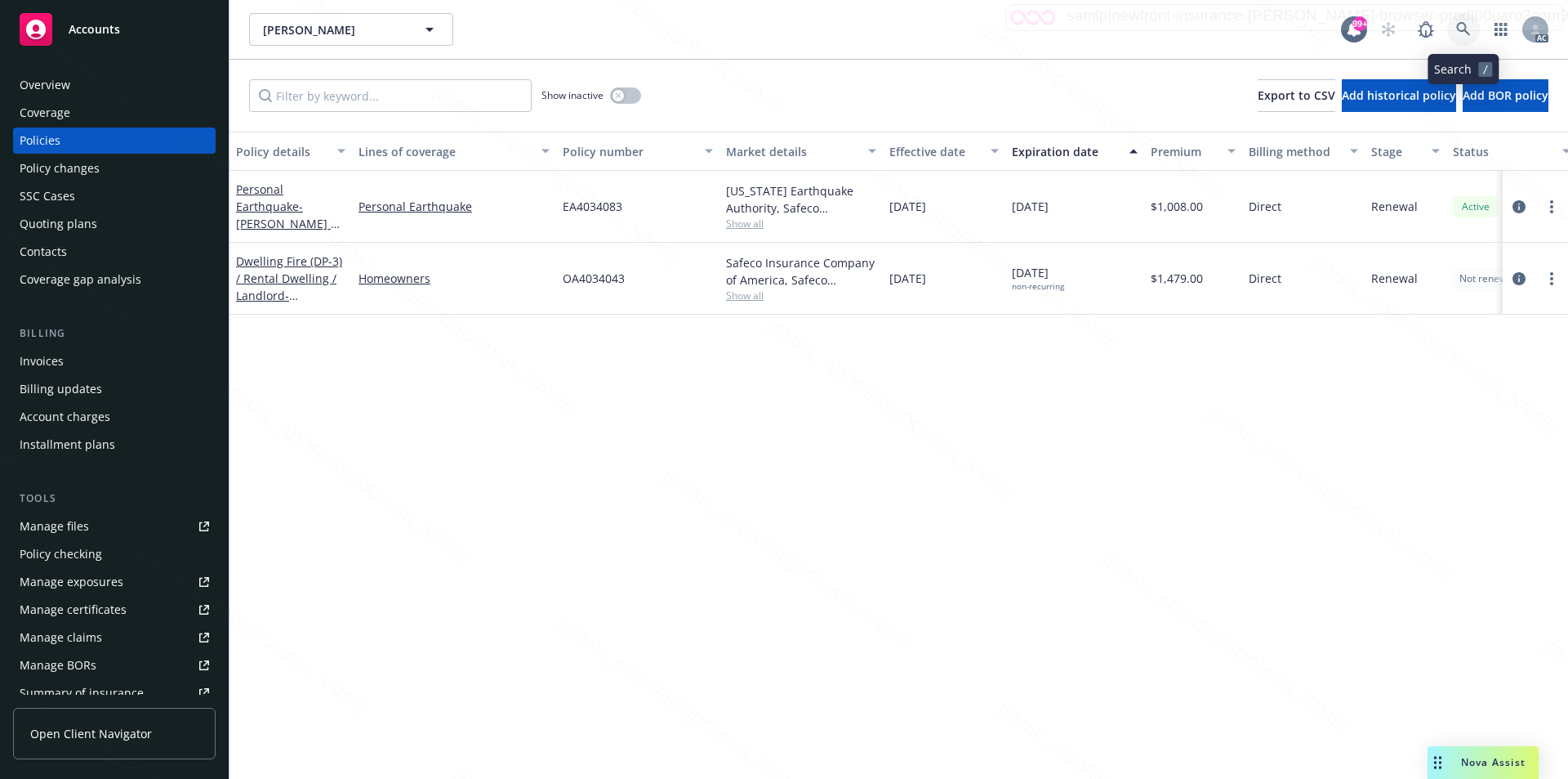
click at [1460, 26] on icon at bounding box center [1464, 29] width 15 height 15
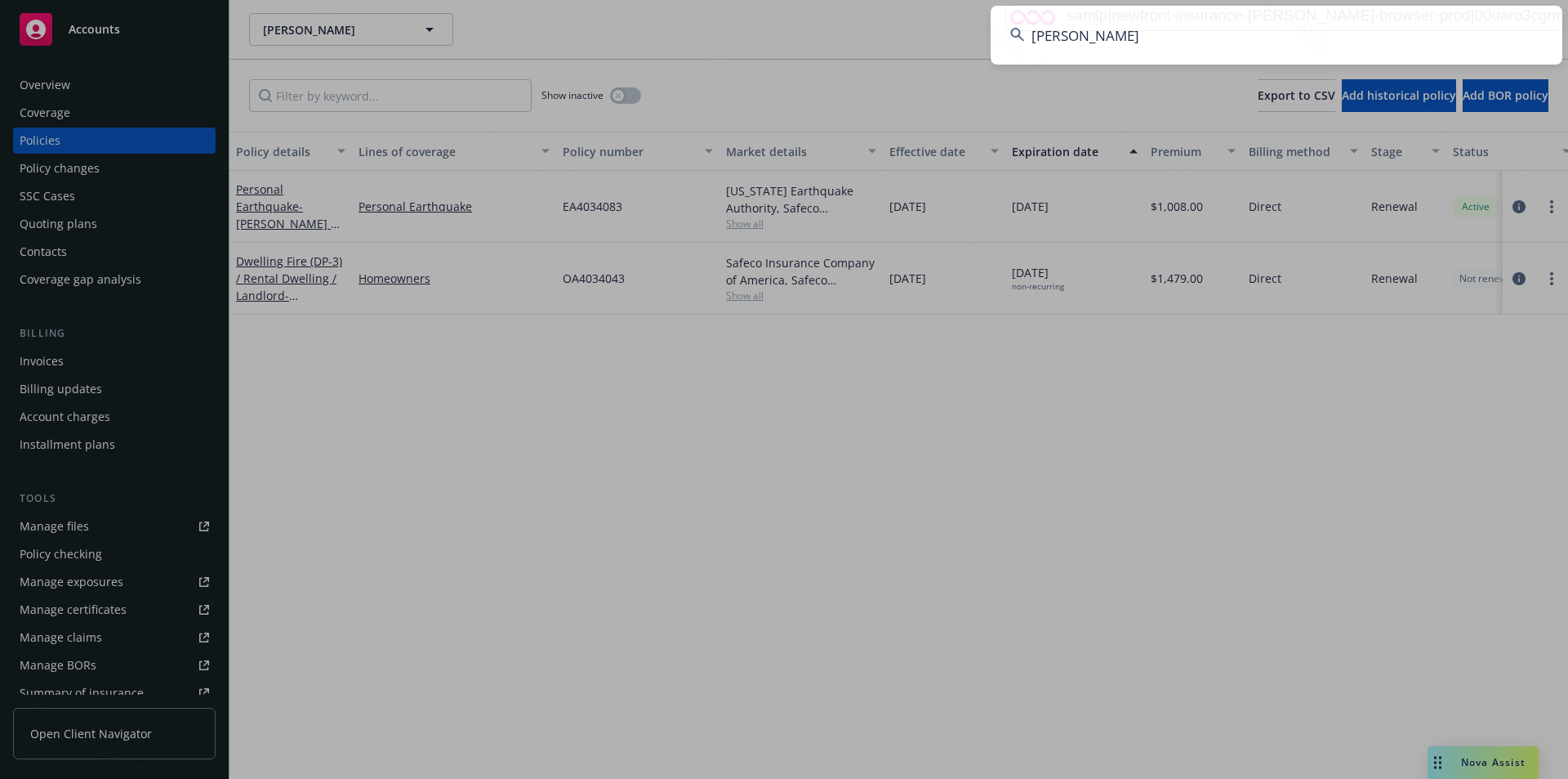
type input "Smith, Helen H"
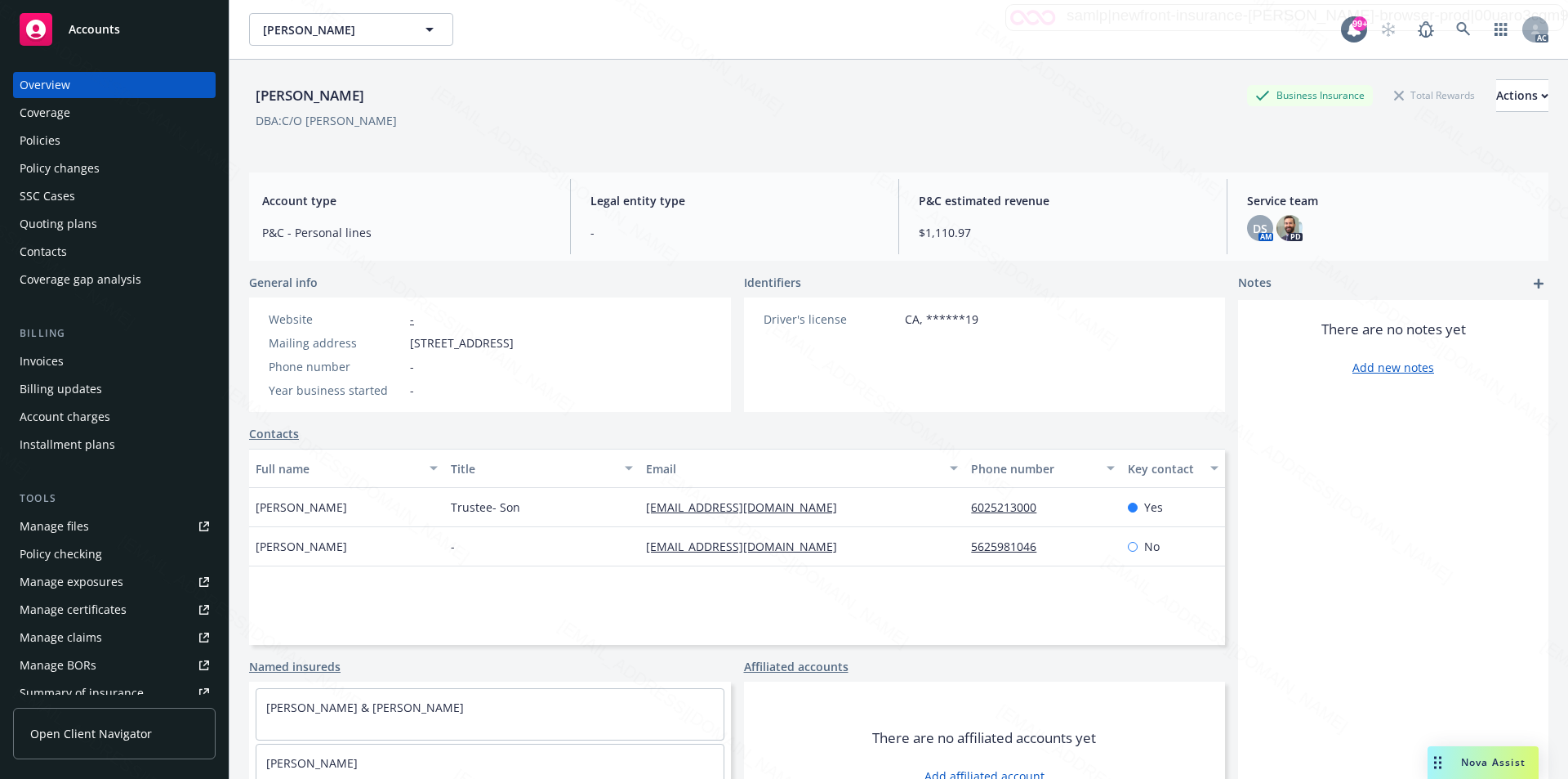
click at [65, 141] on div "Policies" at bounding box center [114, 140] width 189 height 26
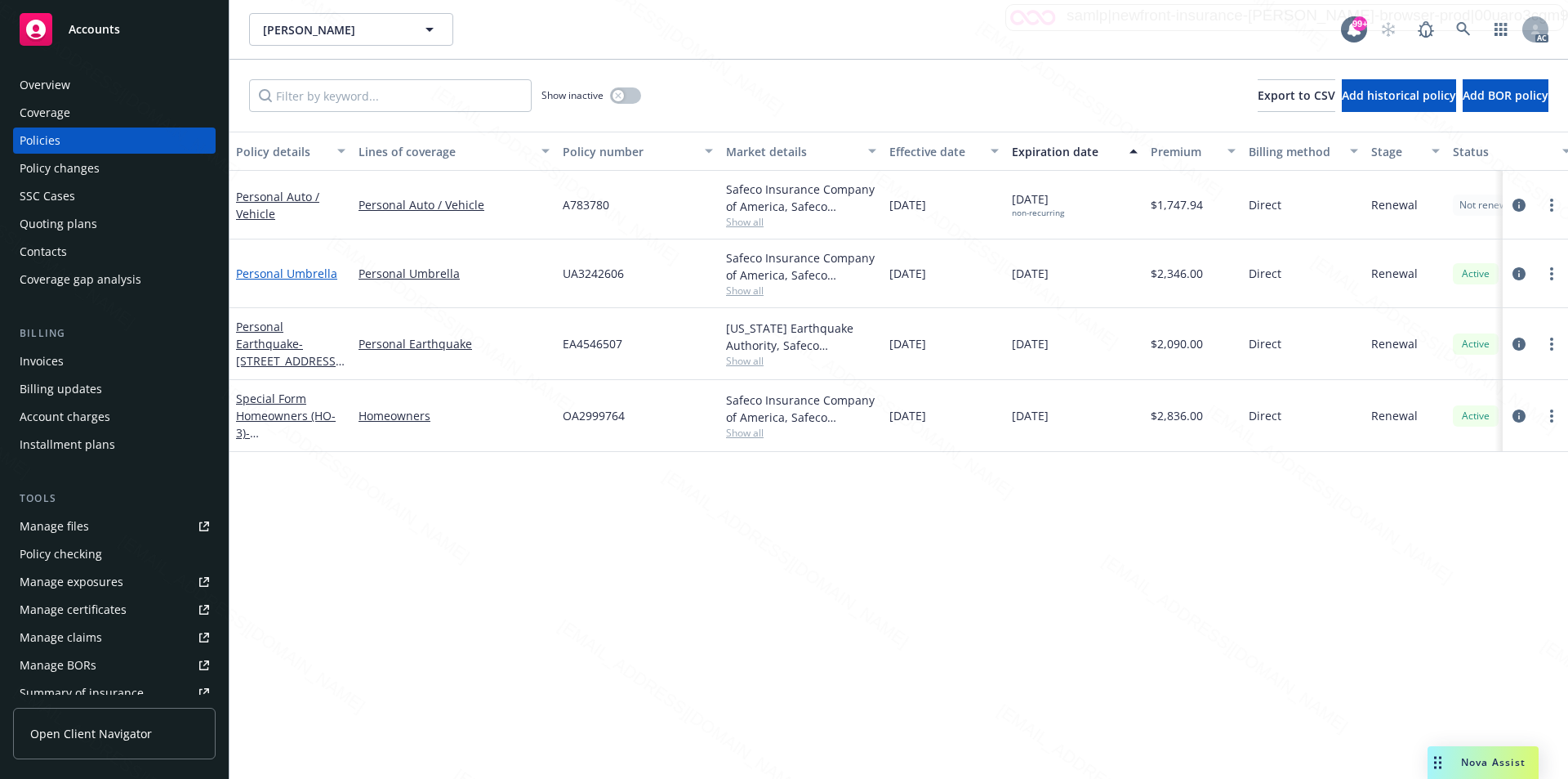
click at [308, 272] on link "Personal Umbrella" at bounding box center [287, 273] width 102 height 16
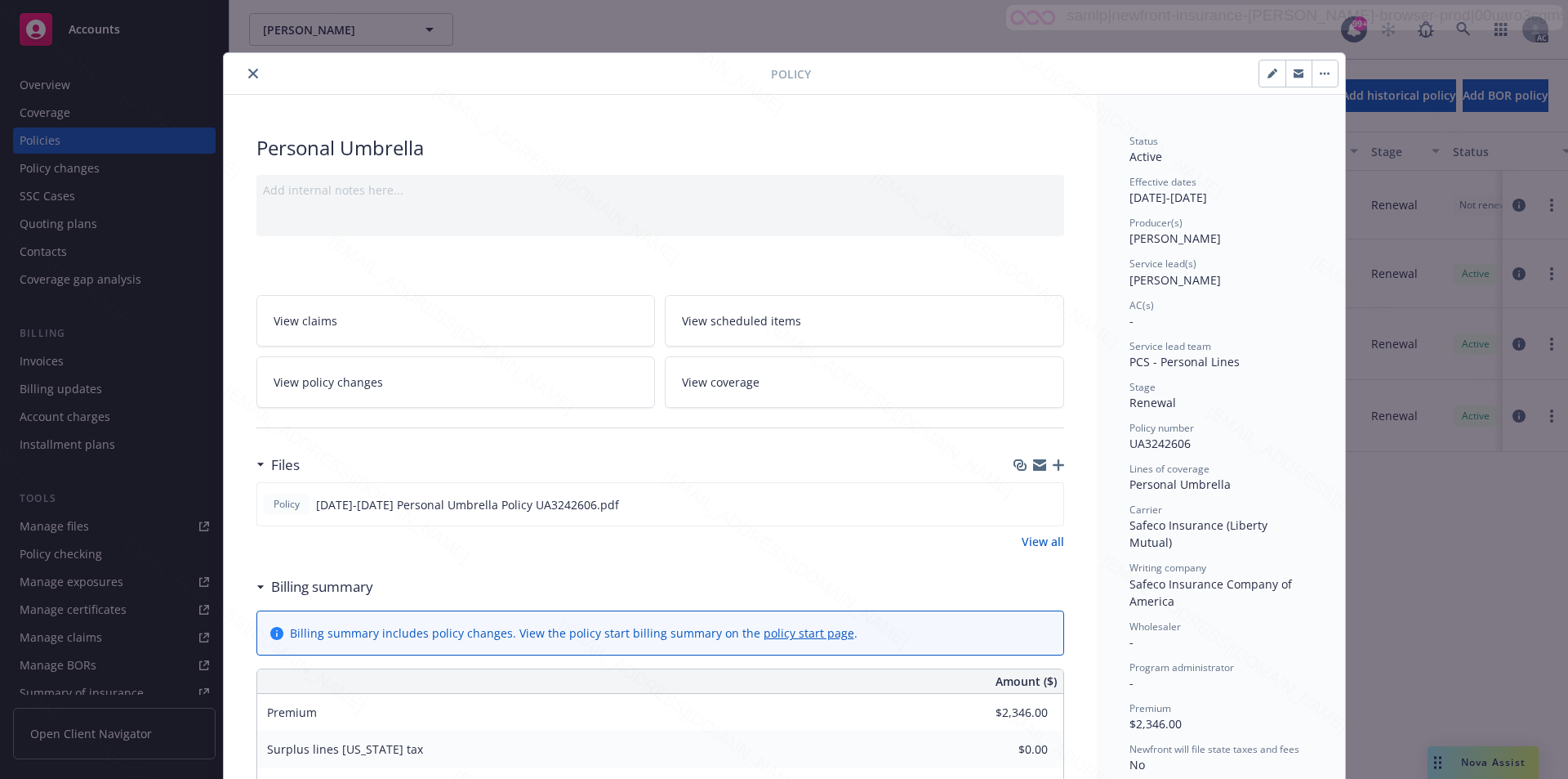
click at [1037, 542] on link "View all" at bounding box center [1043, 542] width 42 height 18
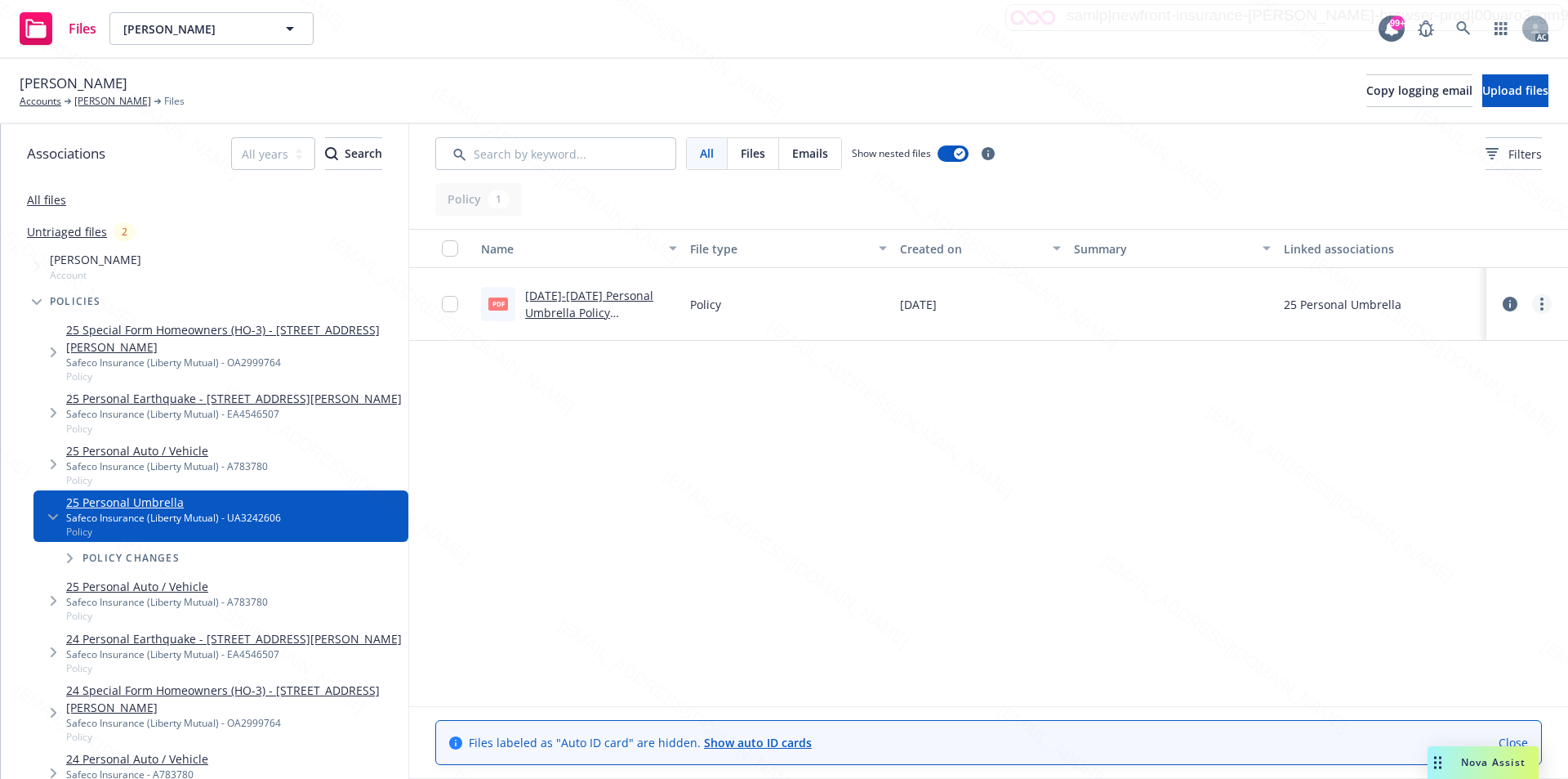
click at [1543, 304] on circle "more" at bounding box center [1543, 304] width 4 height 4
click at [1454, 366] on link "Download" at bounding box center [1470, 370] width 163 height 32
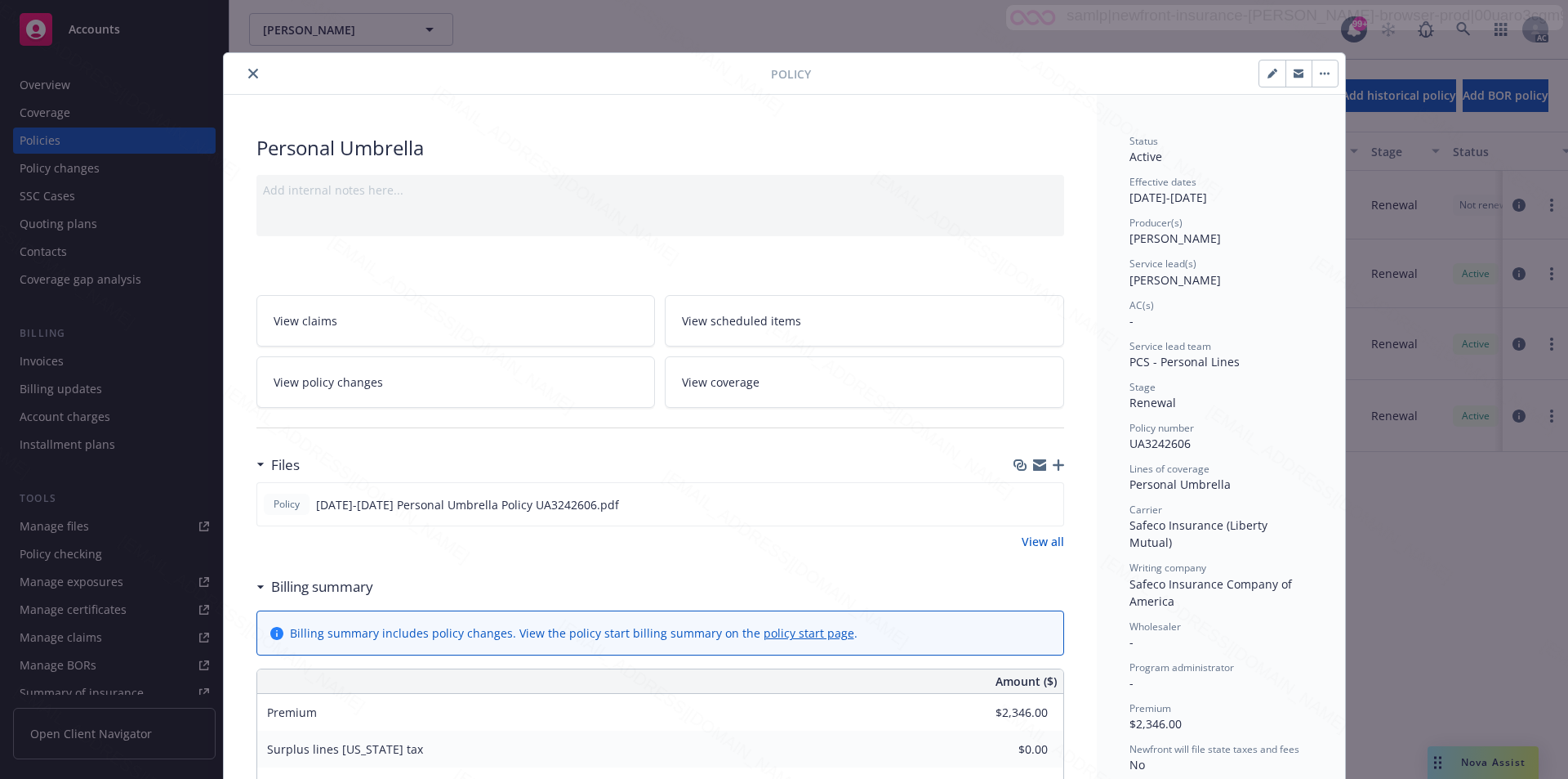
click at [1321, 80] on button "button" at bounding box center [1325, 74] width 26 height 26
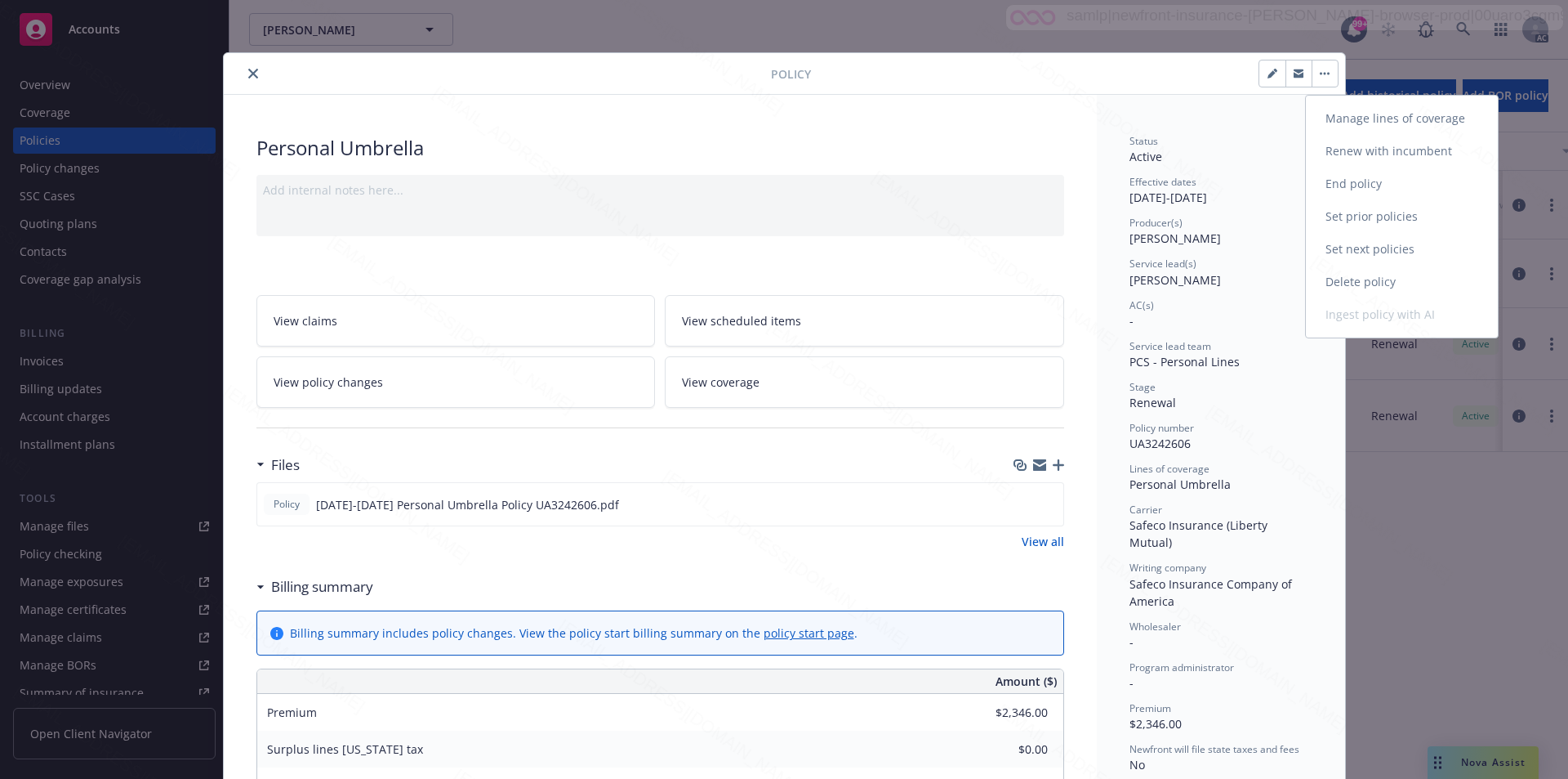
click at [1338, 181] on link "End policy" at bounding box center [1402, 183] width 192 height 32
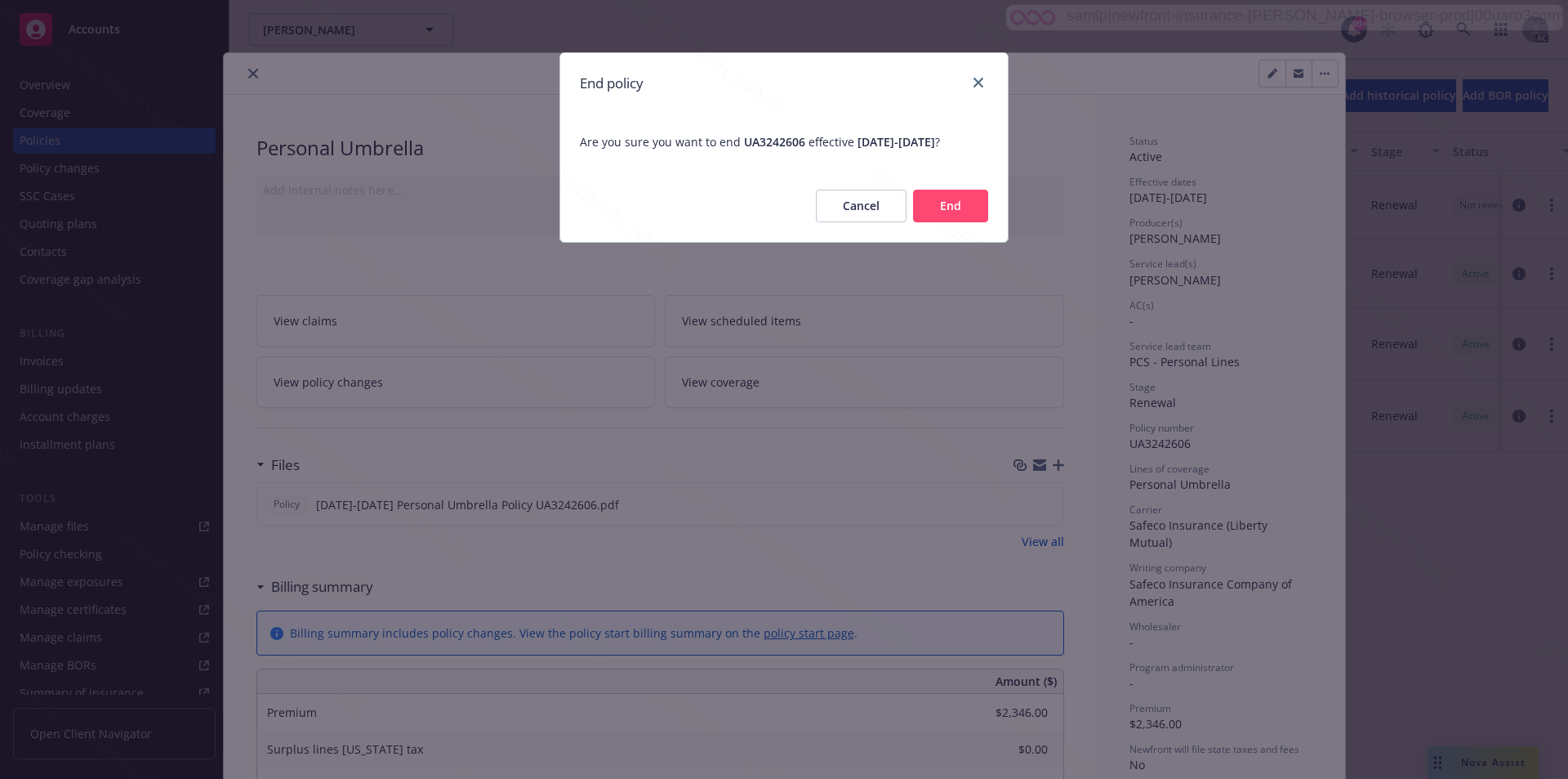
click at [969, 220] on button "End" at bounding box center [951, 205] width 75 height 32
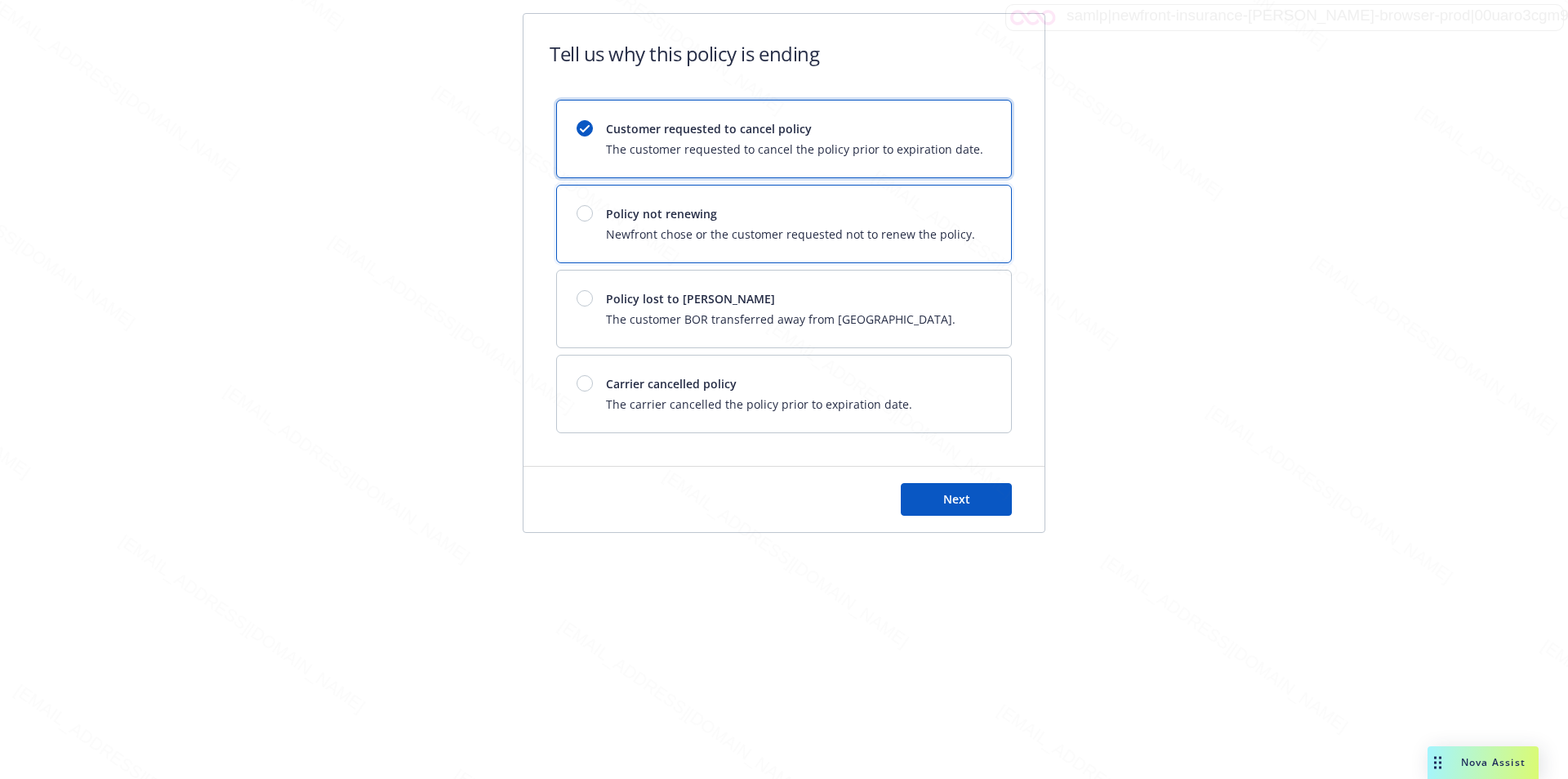
click at [917, 208] on span "Policy not renewing" at bounding box center [791, 214] width 370 height 18
click at [940, 493] on button "Next" at bounding box center [957, 499] width 111 height 32
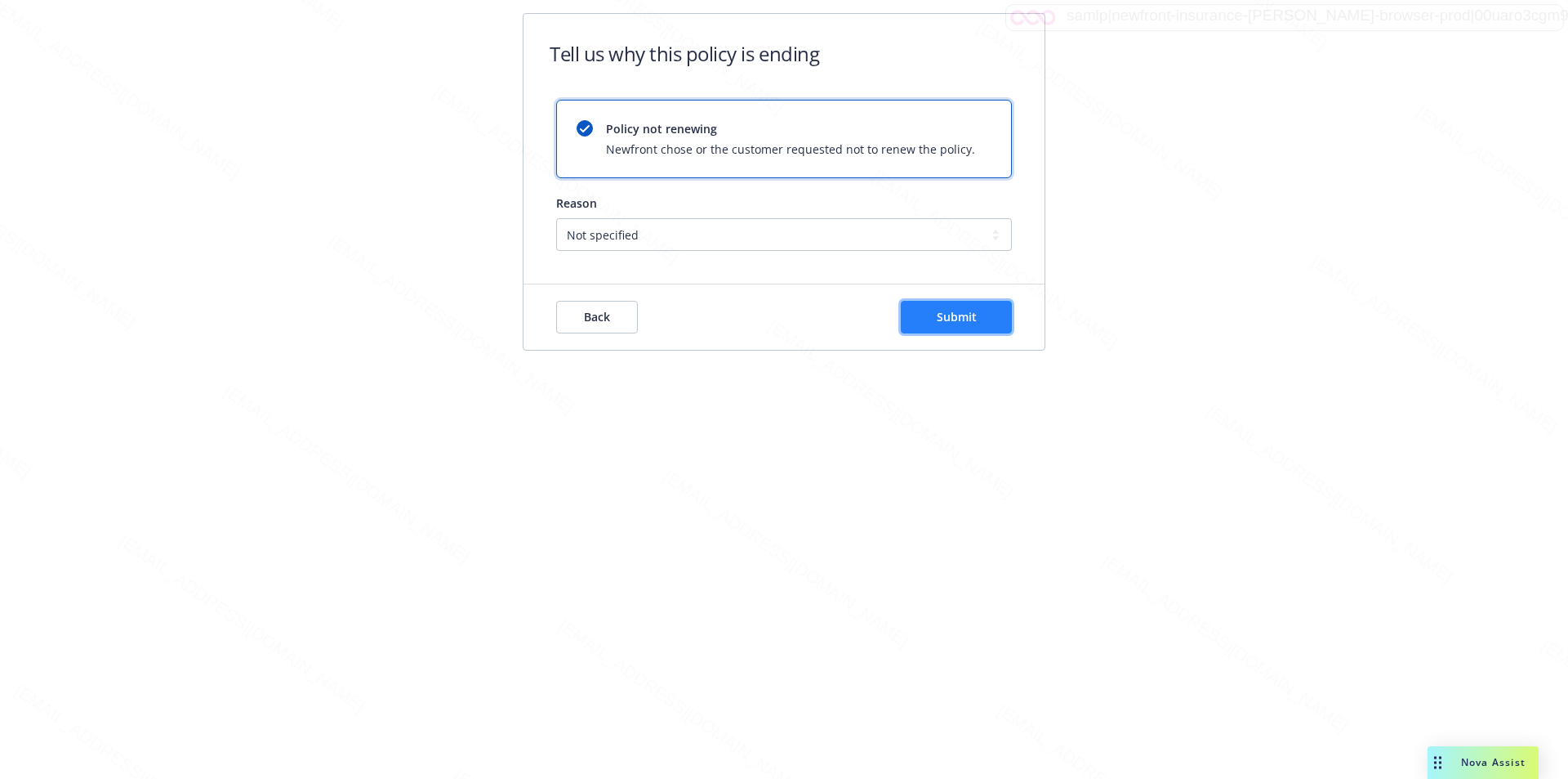
click at [942, 311] on span "Submit" at bounding box center [957, 317] width 40 height 16
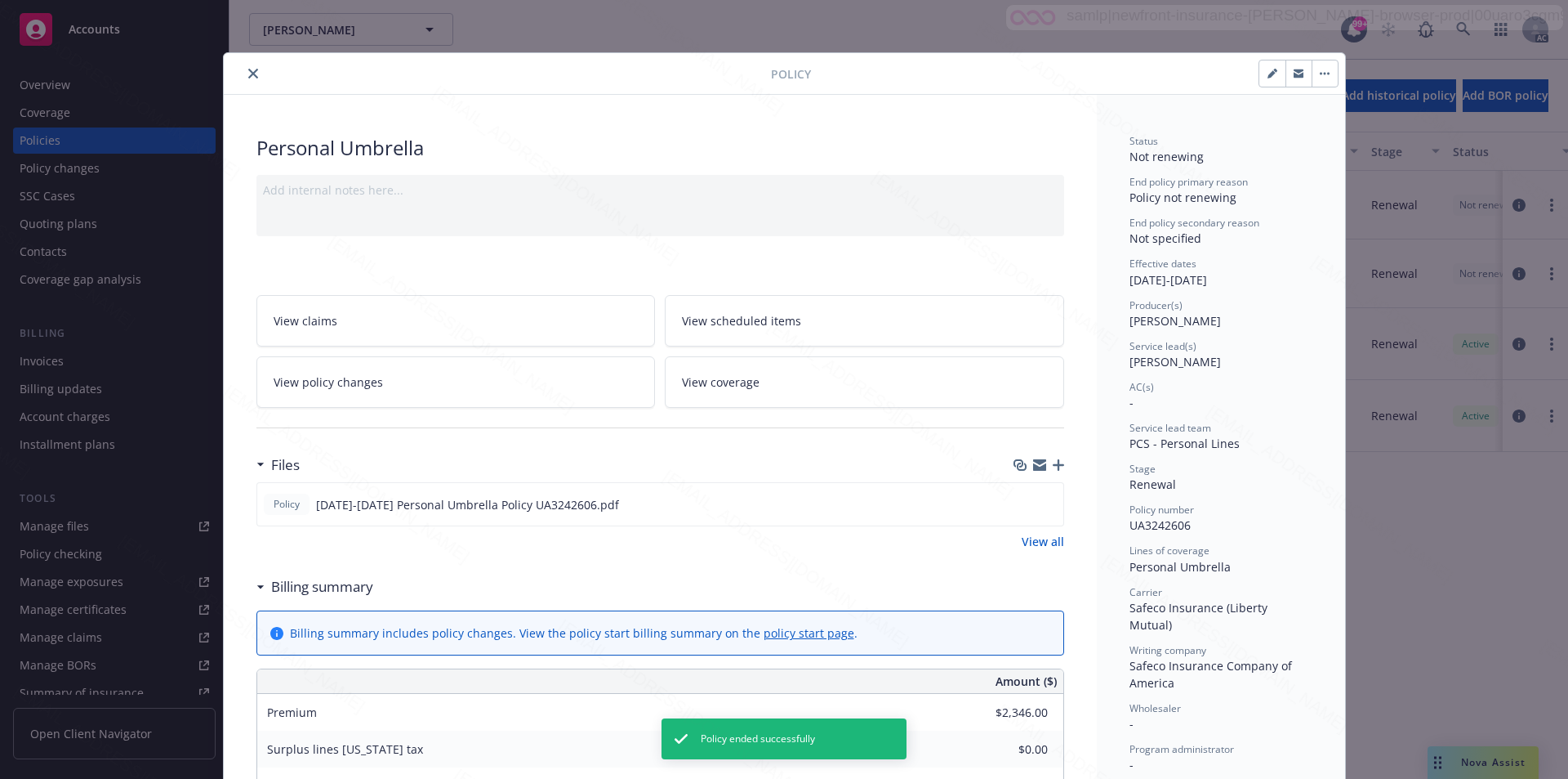
scroll to position [49, 0]
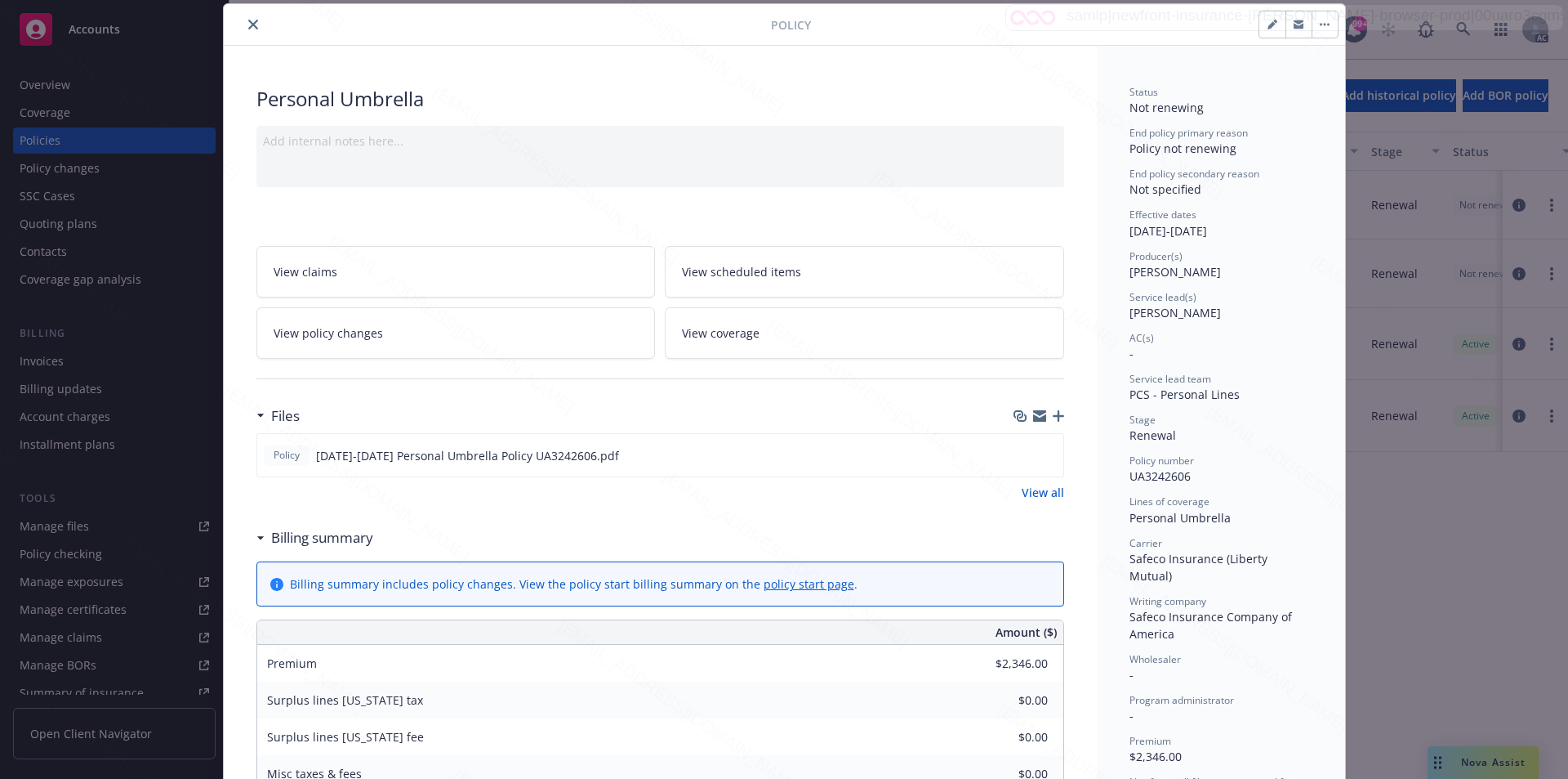
click at [248, 25] on icon "close" at bounding box center [252, 24] width 10 height 10
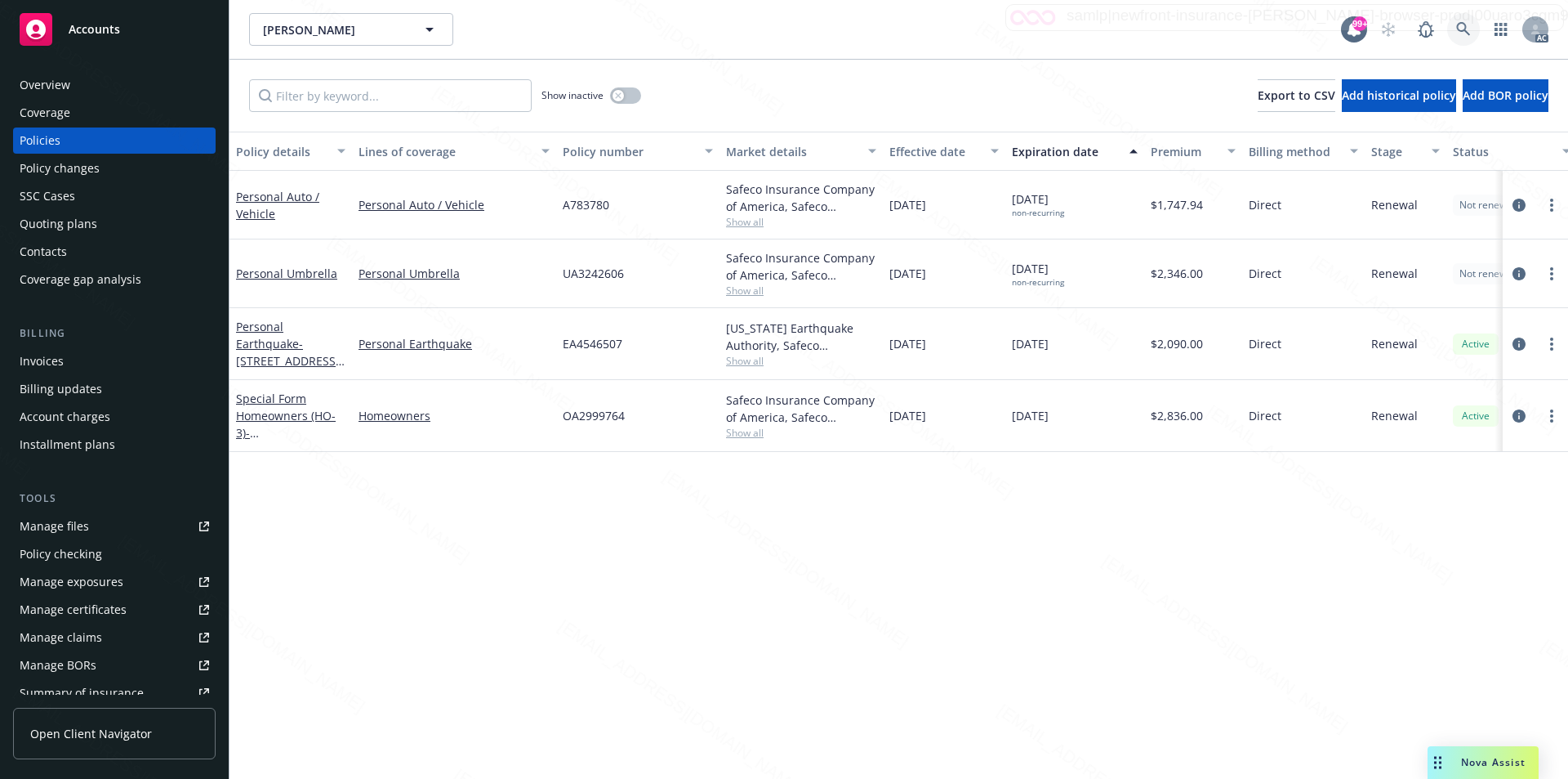
click at [1459, 26] on icon at bounding box center [1464, 29] width 14 height 14
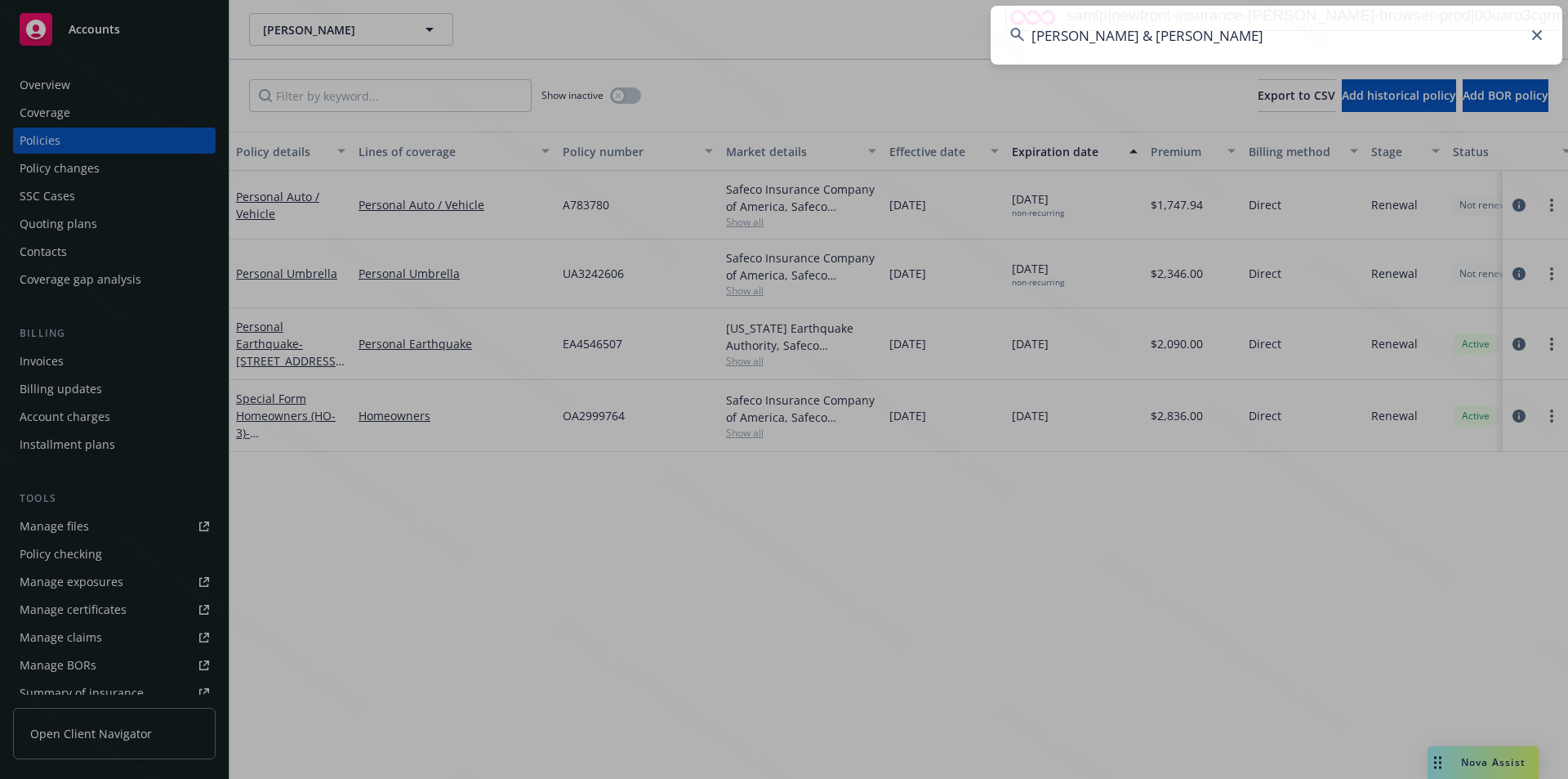
type input "[PERSON_NAME] & [PERSON_NAME]"
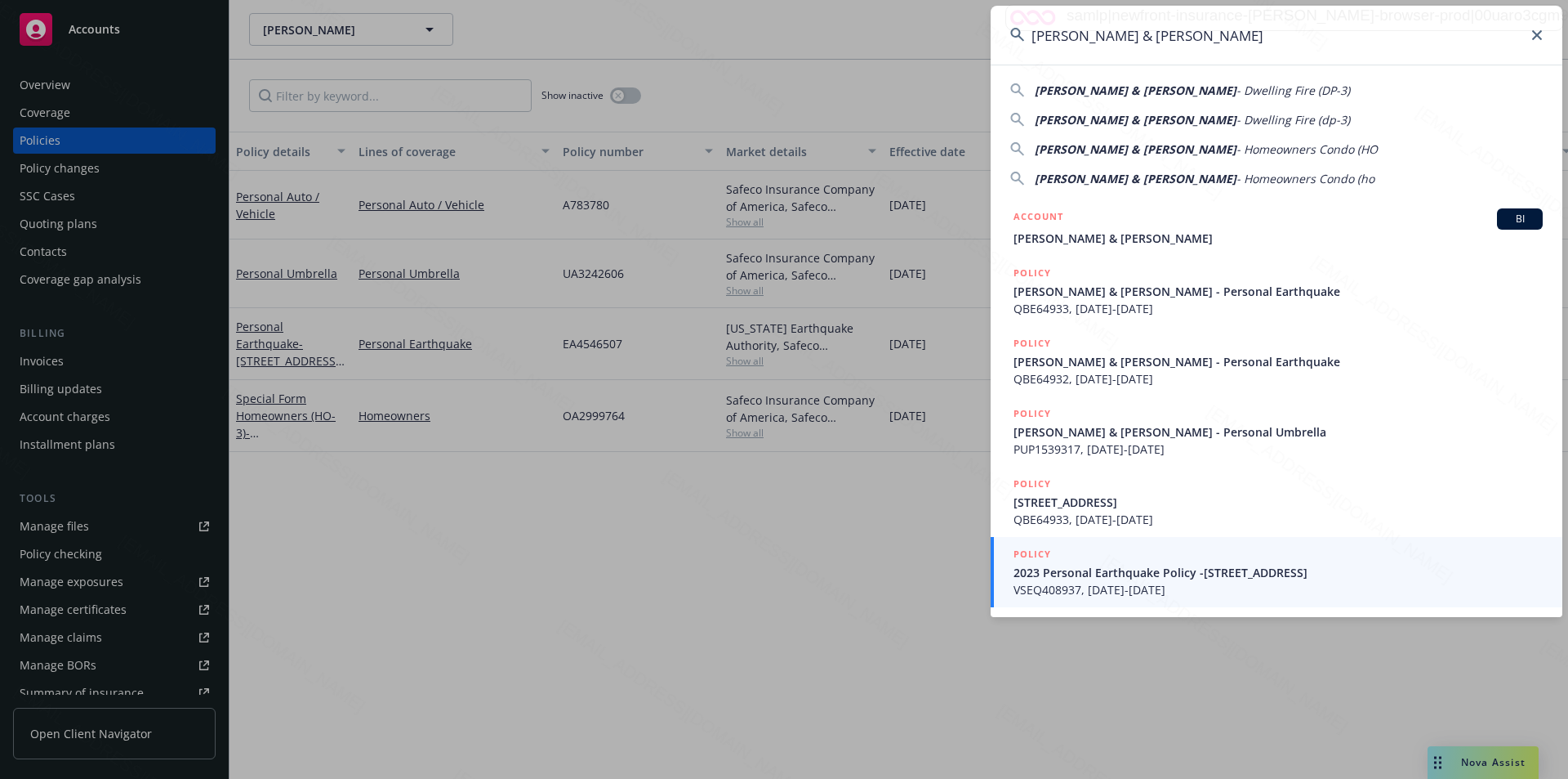
click at [1244, 31] on input "[PERSON_NAME] & [PERSON_NAME]" at bounding box center [1276, 35] width 572 height 59
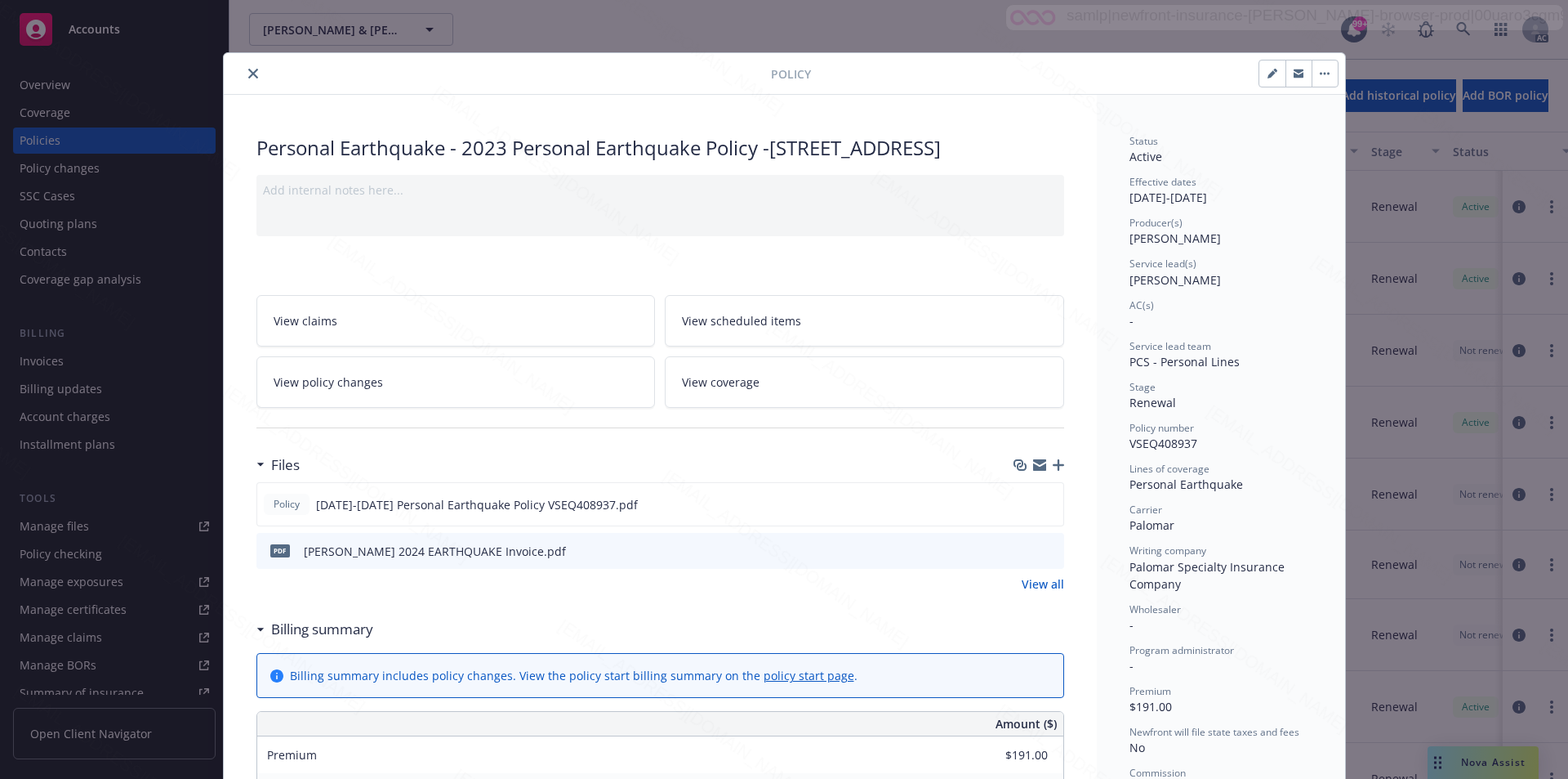
click at [248, 78] on icon "close" at bounding box center [252, 73] width 10 height 10
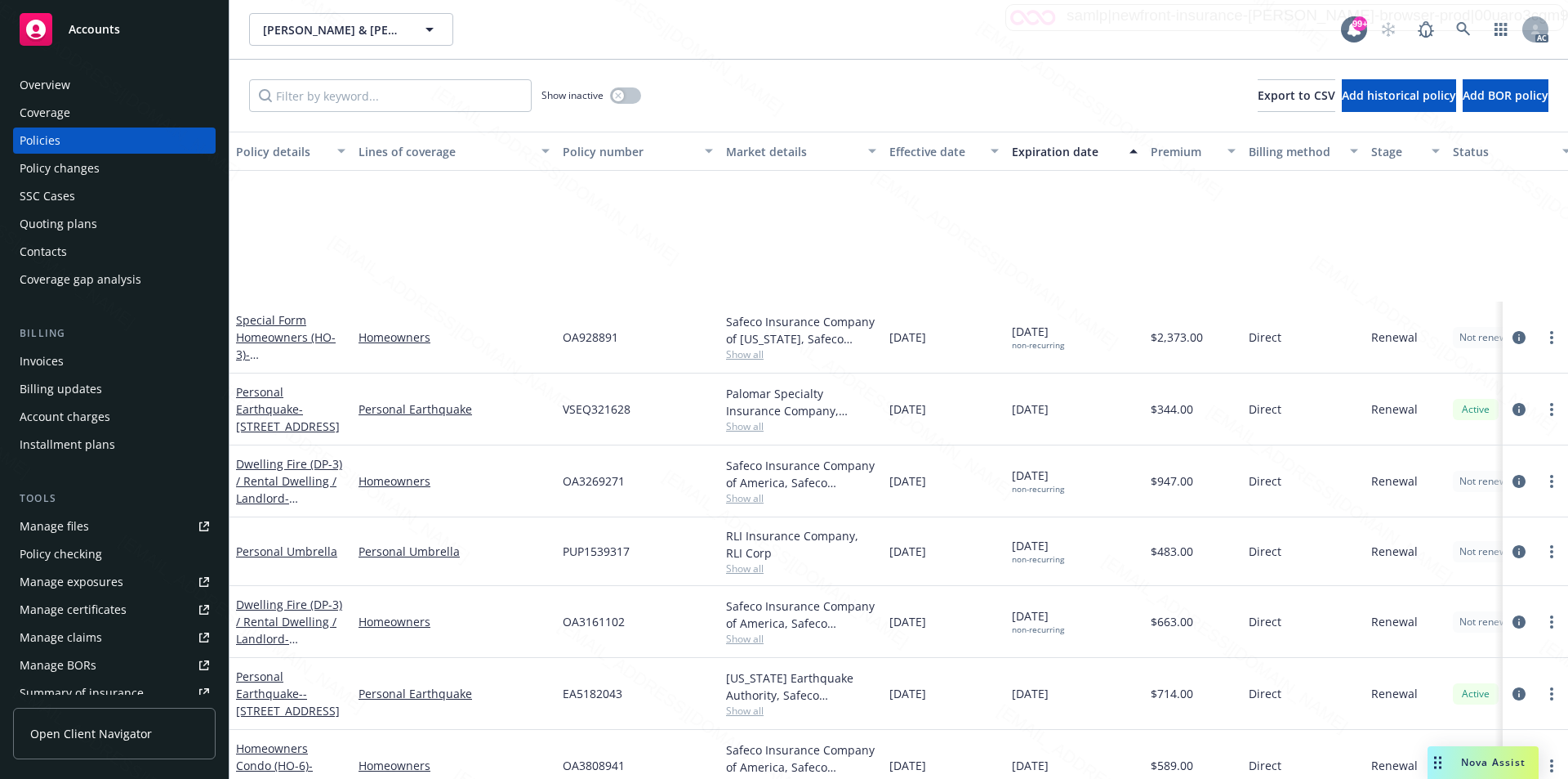
scroll to position [254, 0]
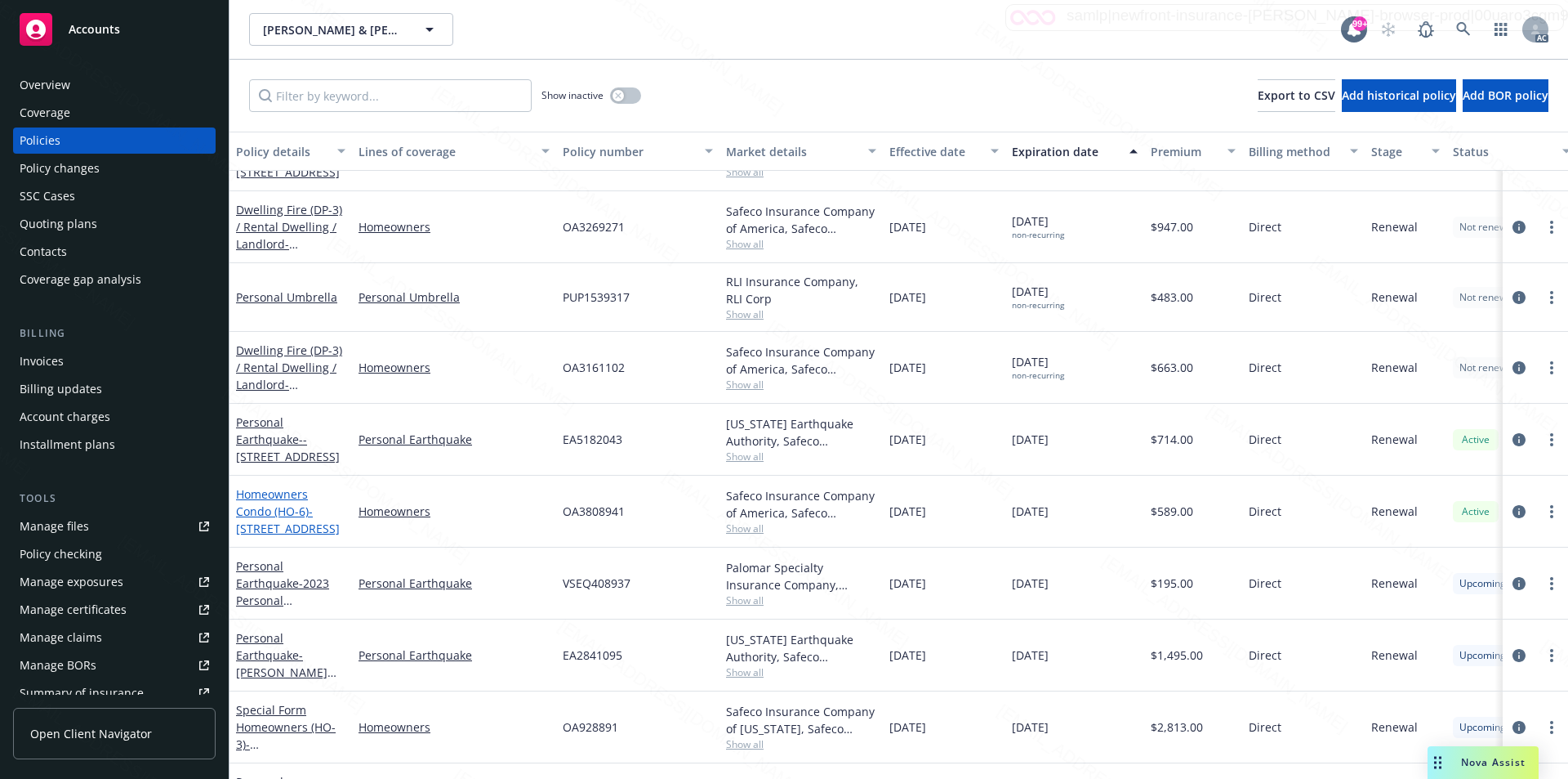
click at [290, 513] on link "Homeowners Condo (HO-6) - 20251 CAPE CORAL LN APT 103 HUNTINGTON BEACH, CA 9264…" at bounding box center [288, 511] width 103 height 50
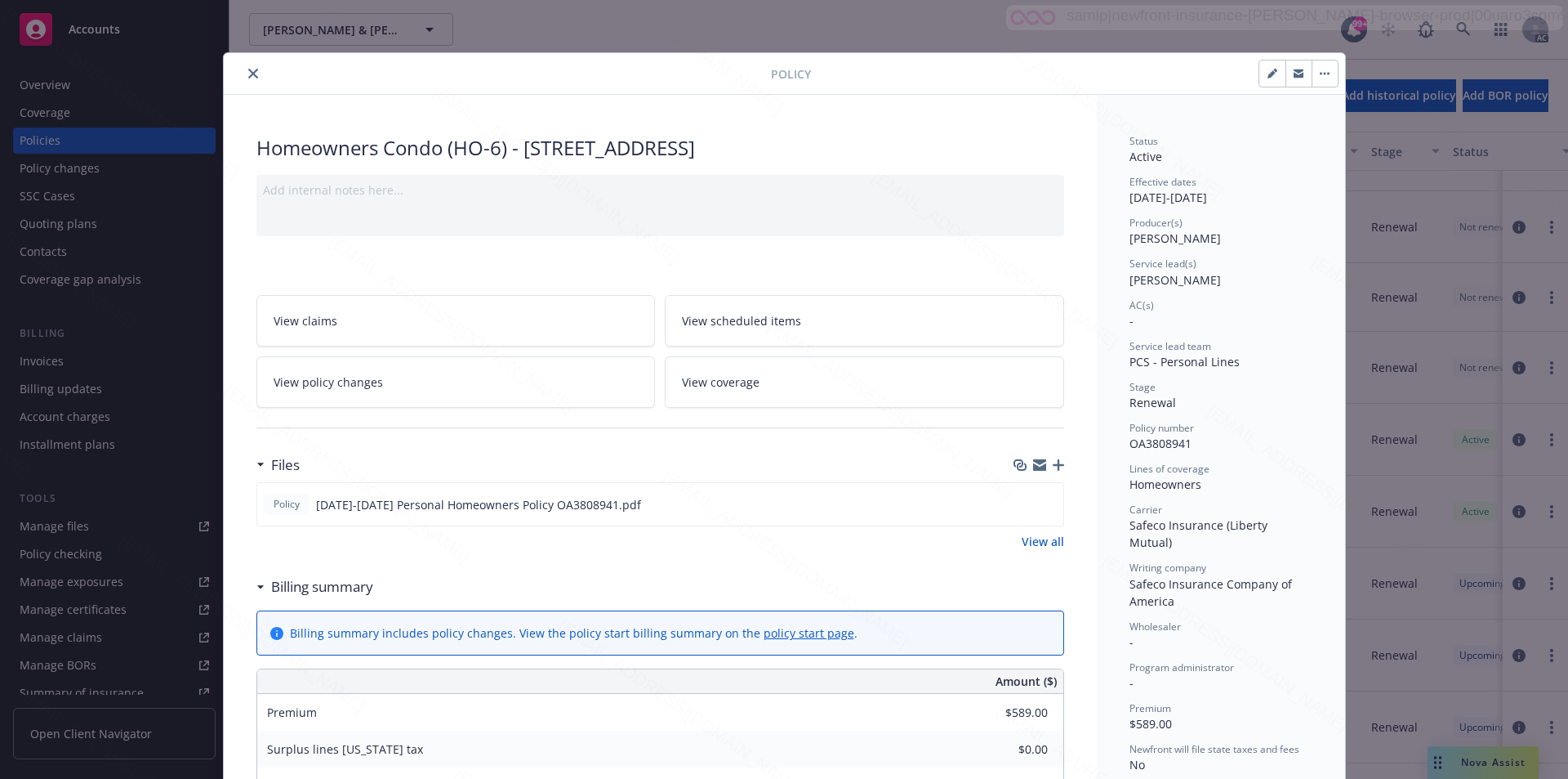
scroll to position [164, 0]
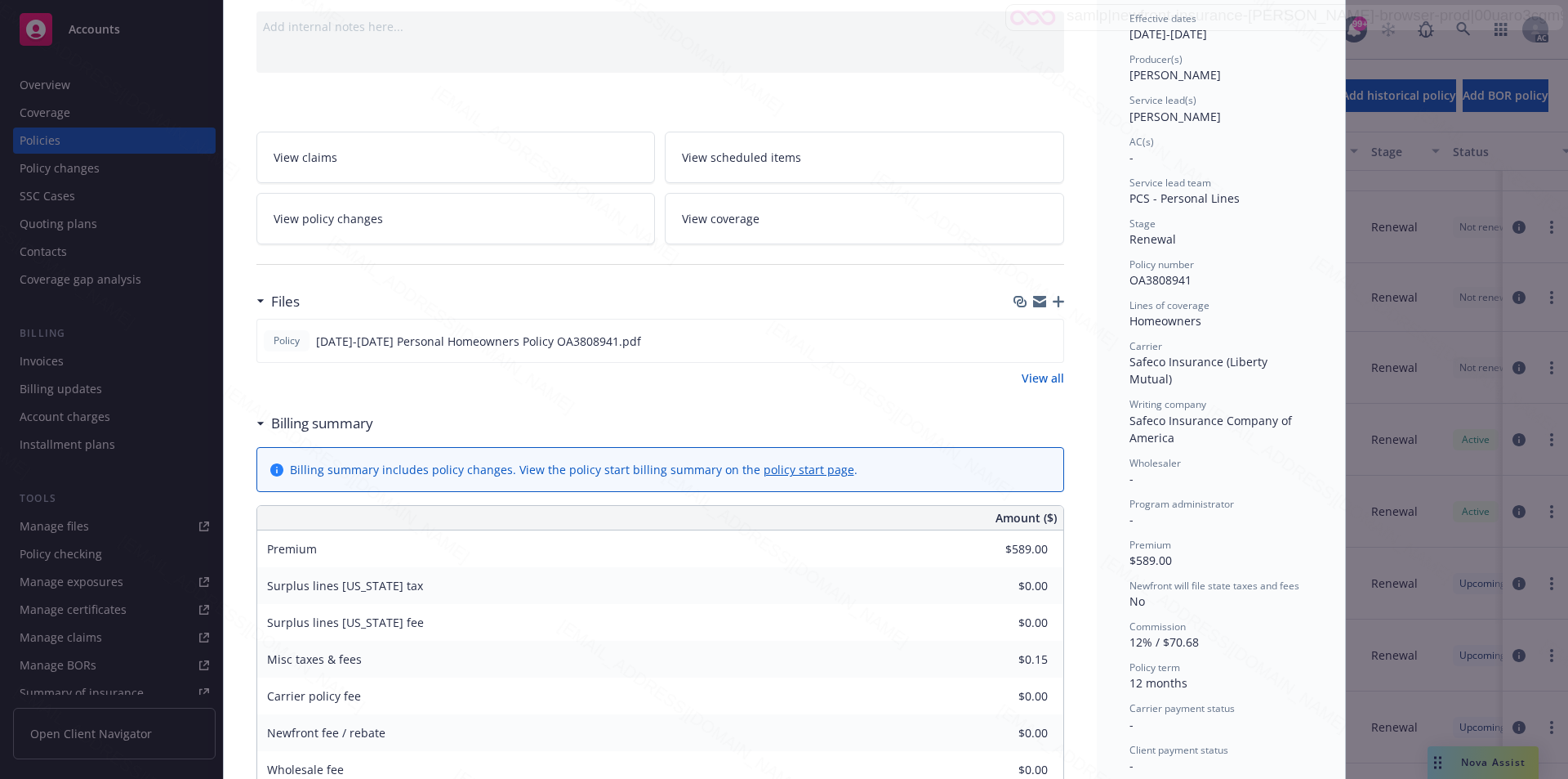
click at [1032, 386] on link "View all" at bounding box center [1043, 379] width 42 height 18
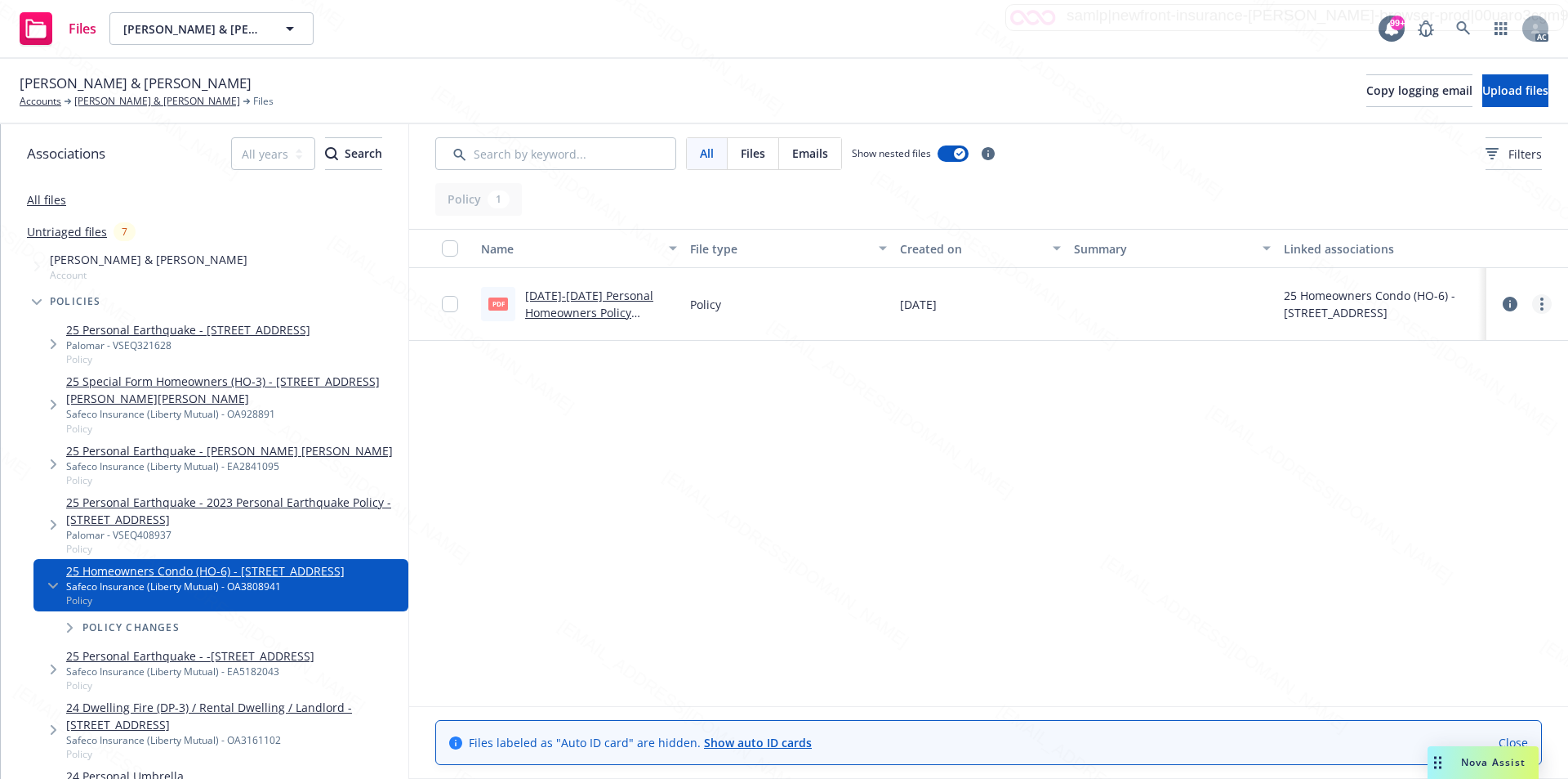
click at [1544, 308] on link "more" at bounding box center [1542, 304] width 19 height 19
click at [1427, 374] on link "Download" at bounding box center [1470, 370] width 163 height 32
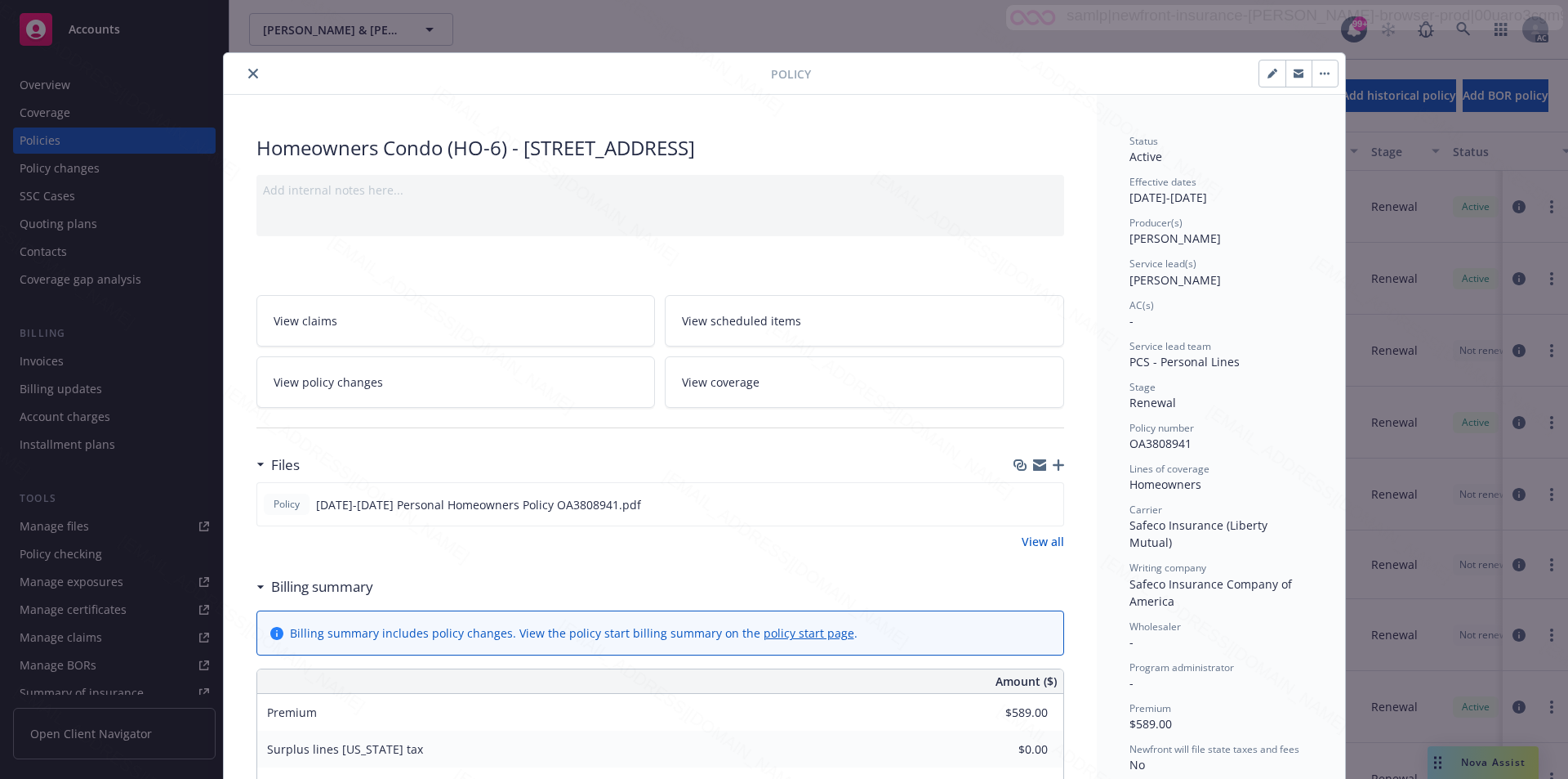
click at [1314, 80] on button "button" at bounding box center [1325, 74] width 26 height 26
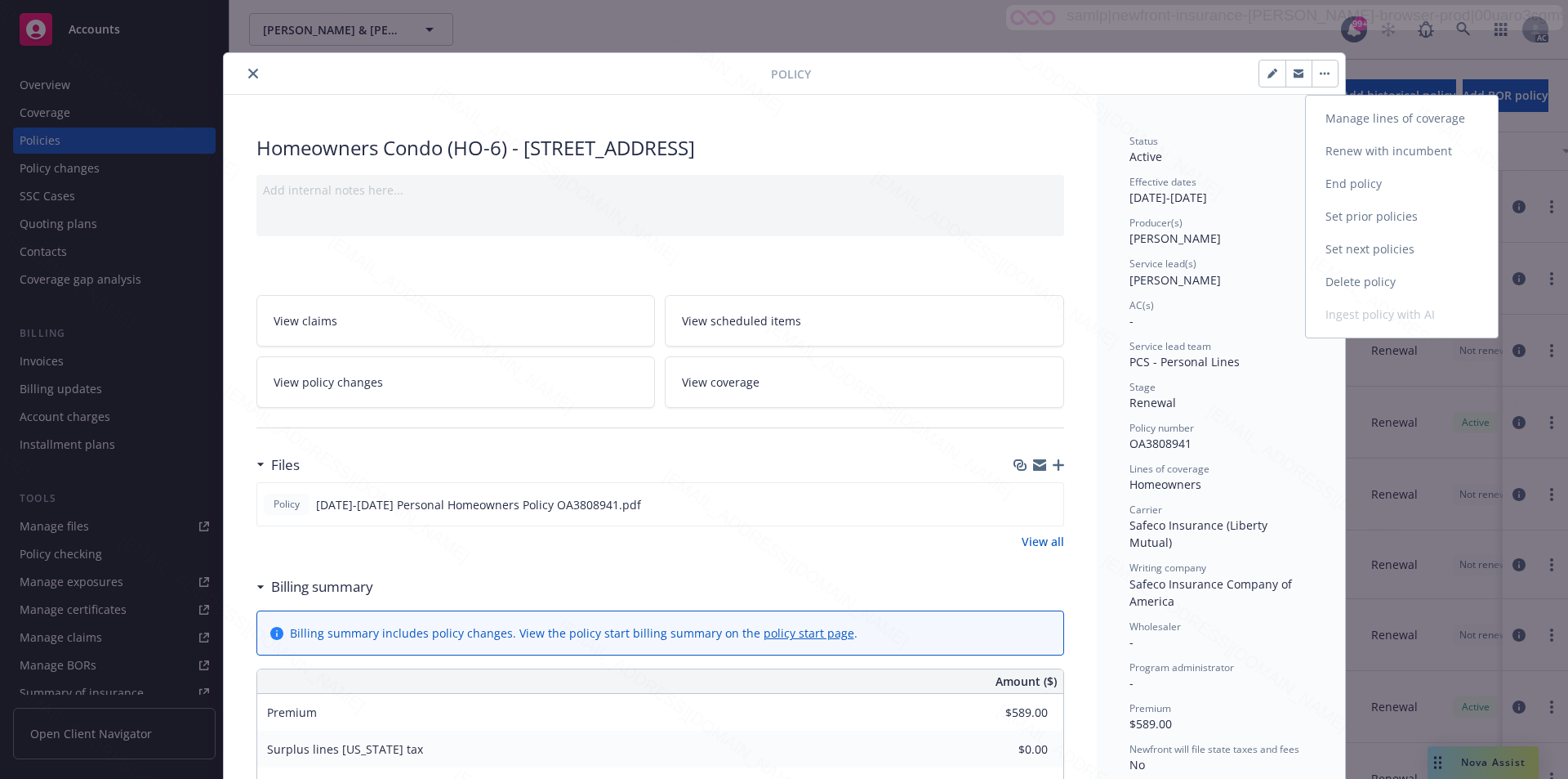
click at [1348, 181] on link "End policy" at bounding box center [1402, 183] width 192 height 32
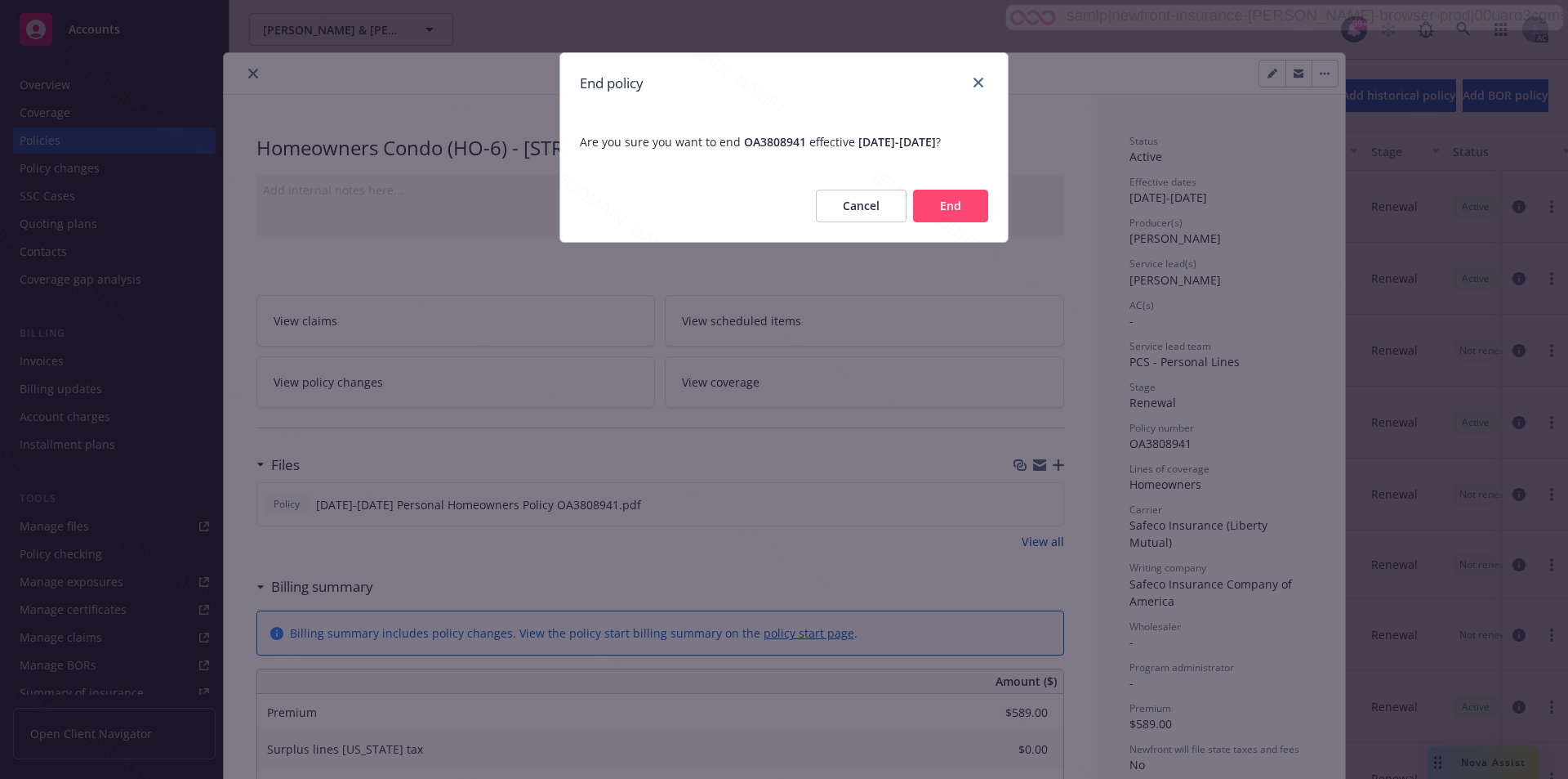
click at [943, 223] on button "End" at bounding box center [951, 205] width 75 height 32
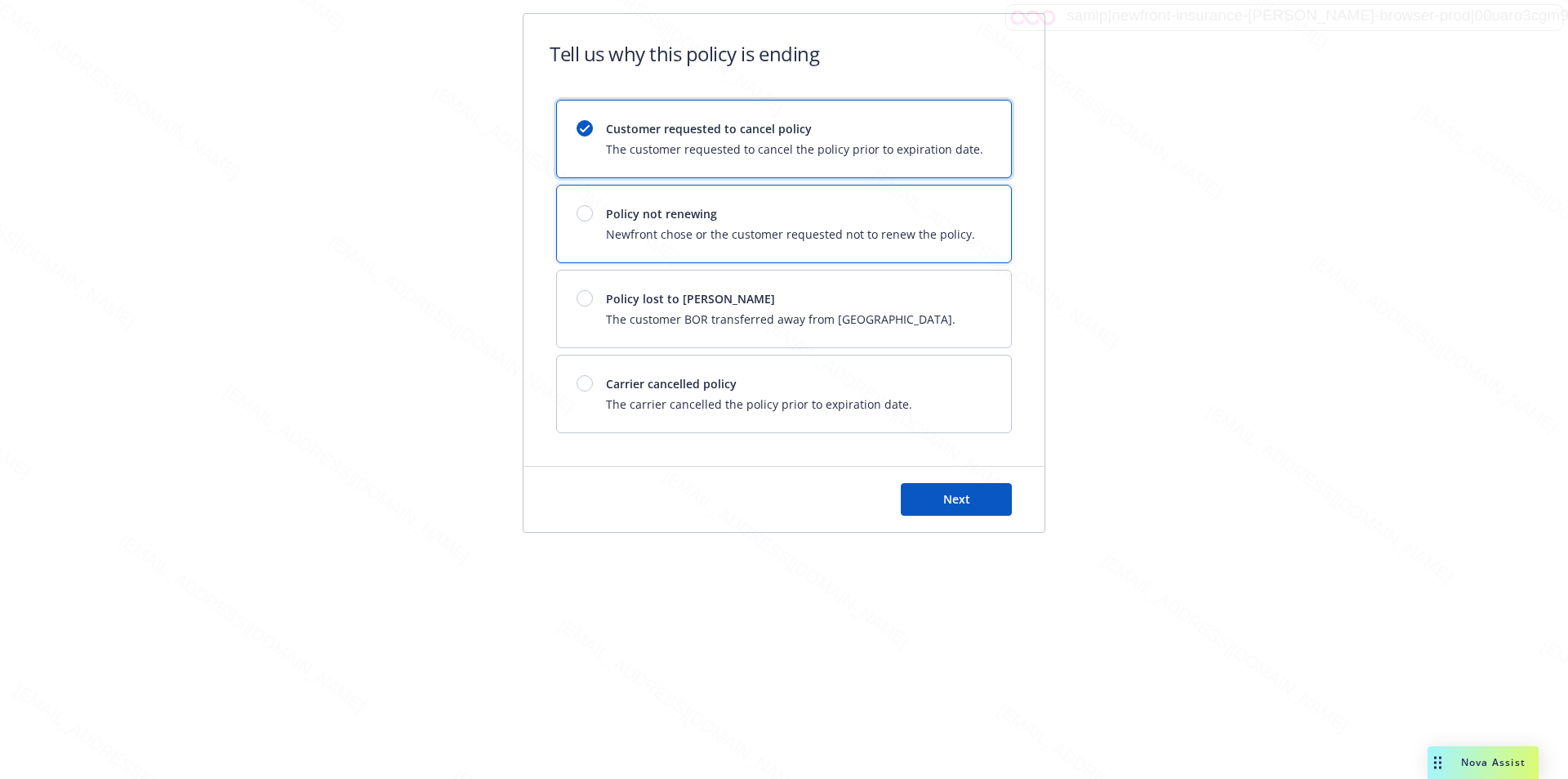
click at [935, 212] on span "Policy not renewing" at bounding box center [791, 214] width 370 height 18
click at [964, 499] on span "Next" at bounding box center [957, 499] width 27 height 16
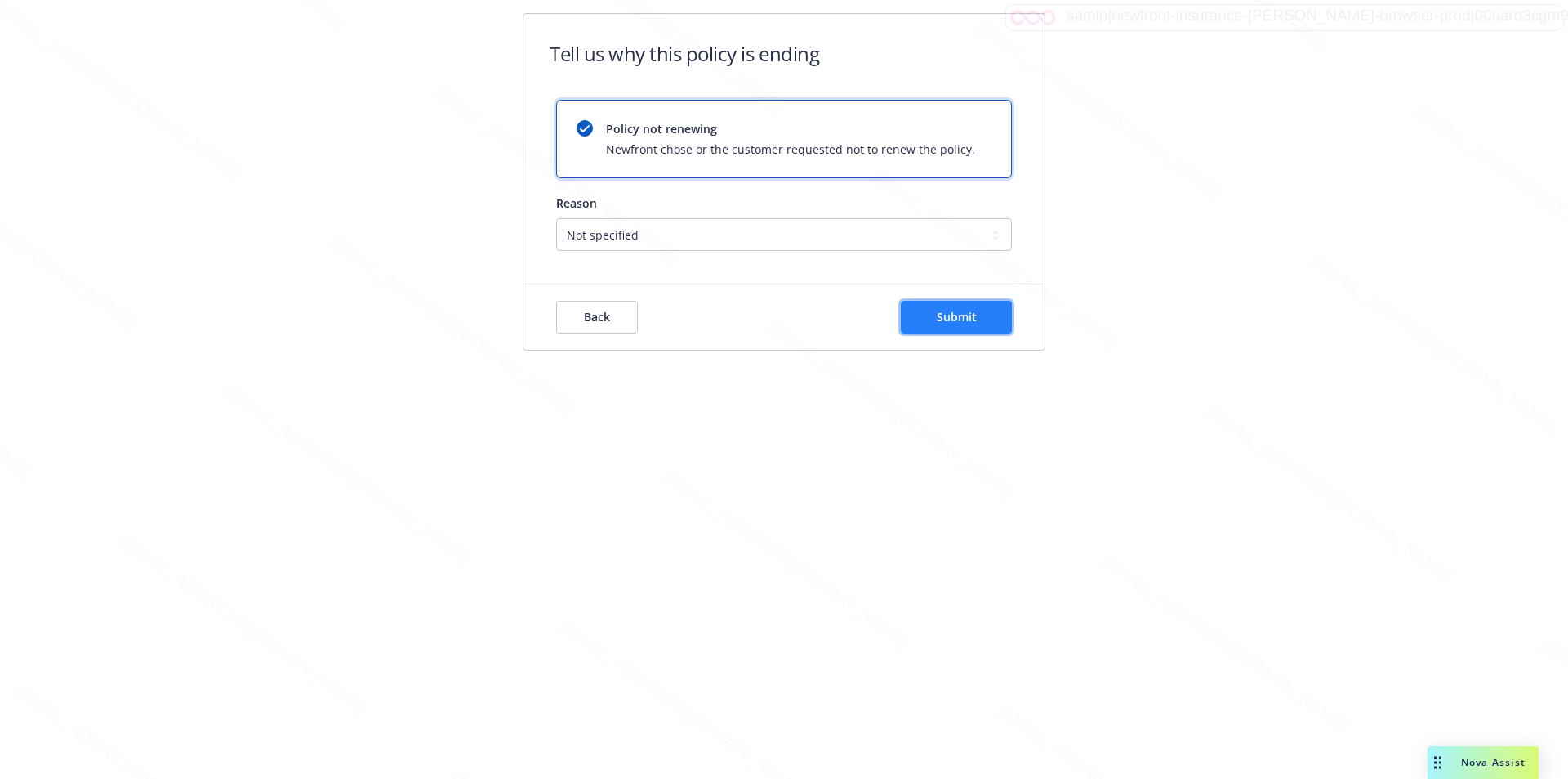
click at [957, 311] on span "Submit" at bounding box center [957, 317] width 40 height 16
